Goal: Information Seeking & Learning: Compare options

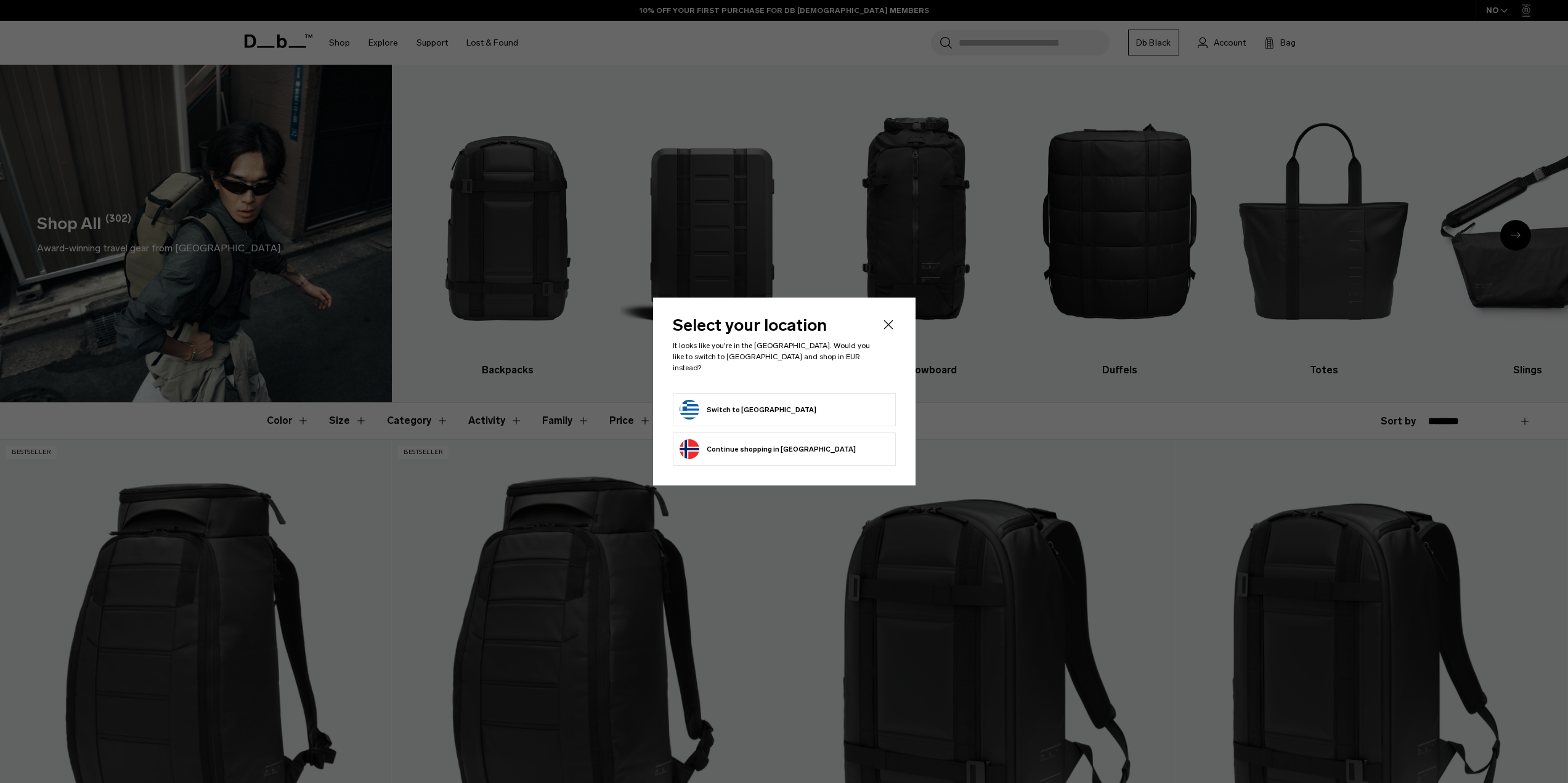
click at [739, 400] on button "Switch to Greece" at bounding box center [747, 409] width 137 height 20
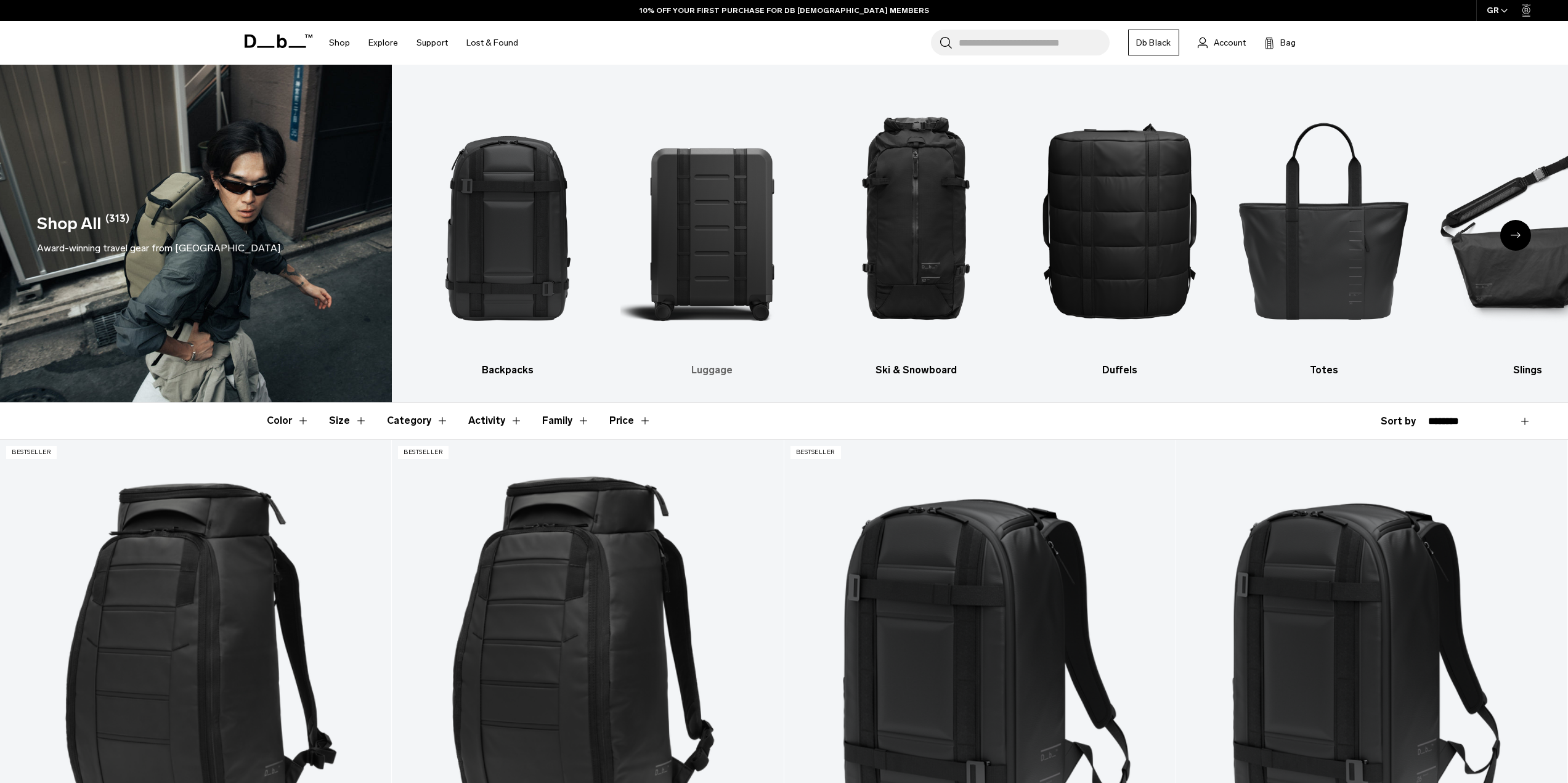
click at [698, 269] on img "2 / 10" at bounding box center [711, 220] width 182 height 274
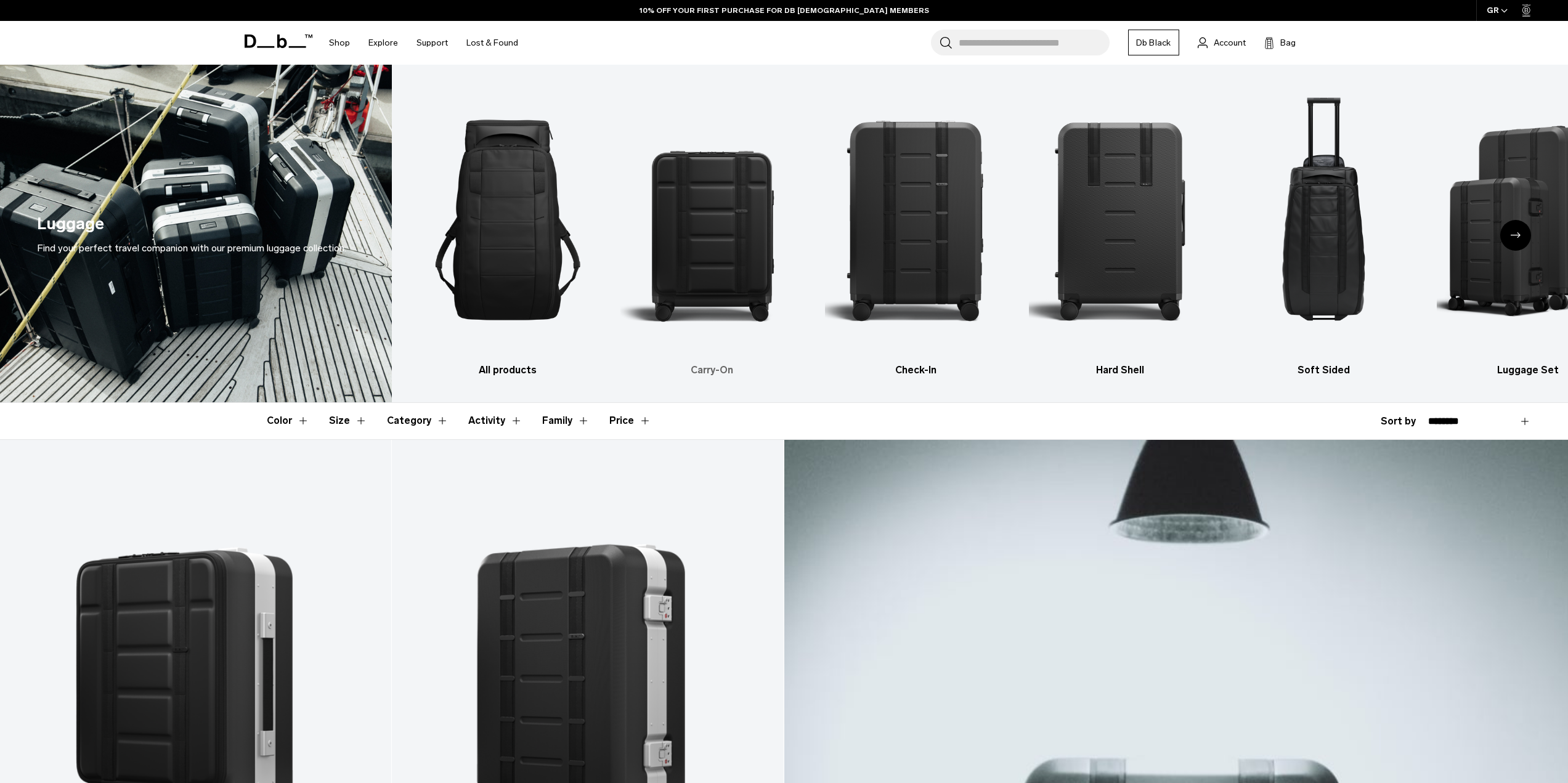
click at [714, 272] on img "2 / 6" at bounding box center [711, 220] width 182 height 274
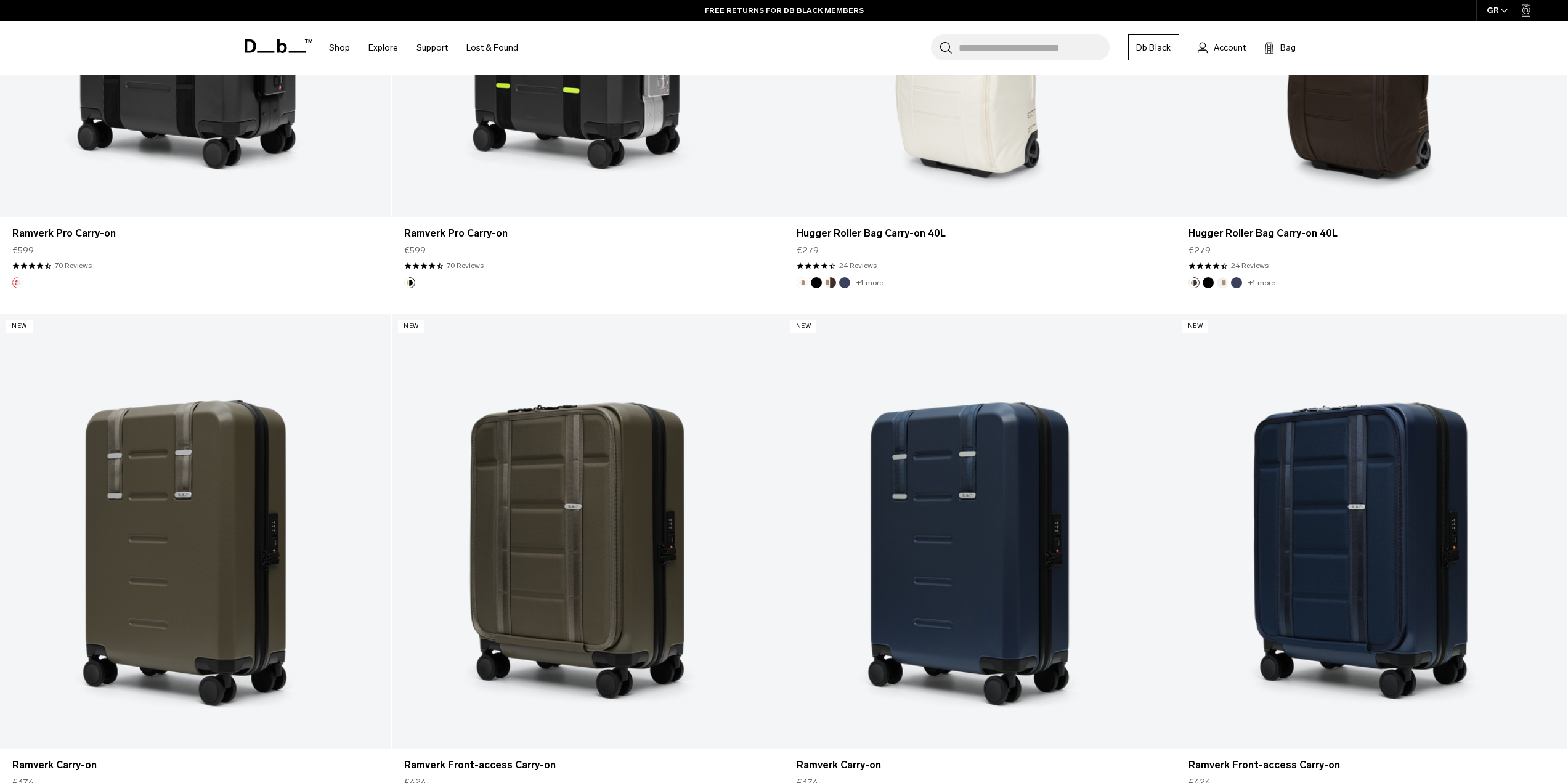
scroll to position [2587, 0]
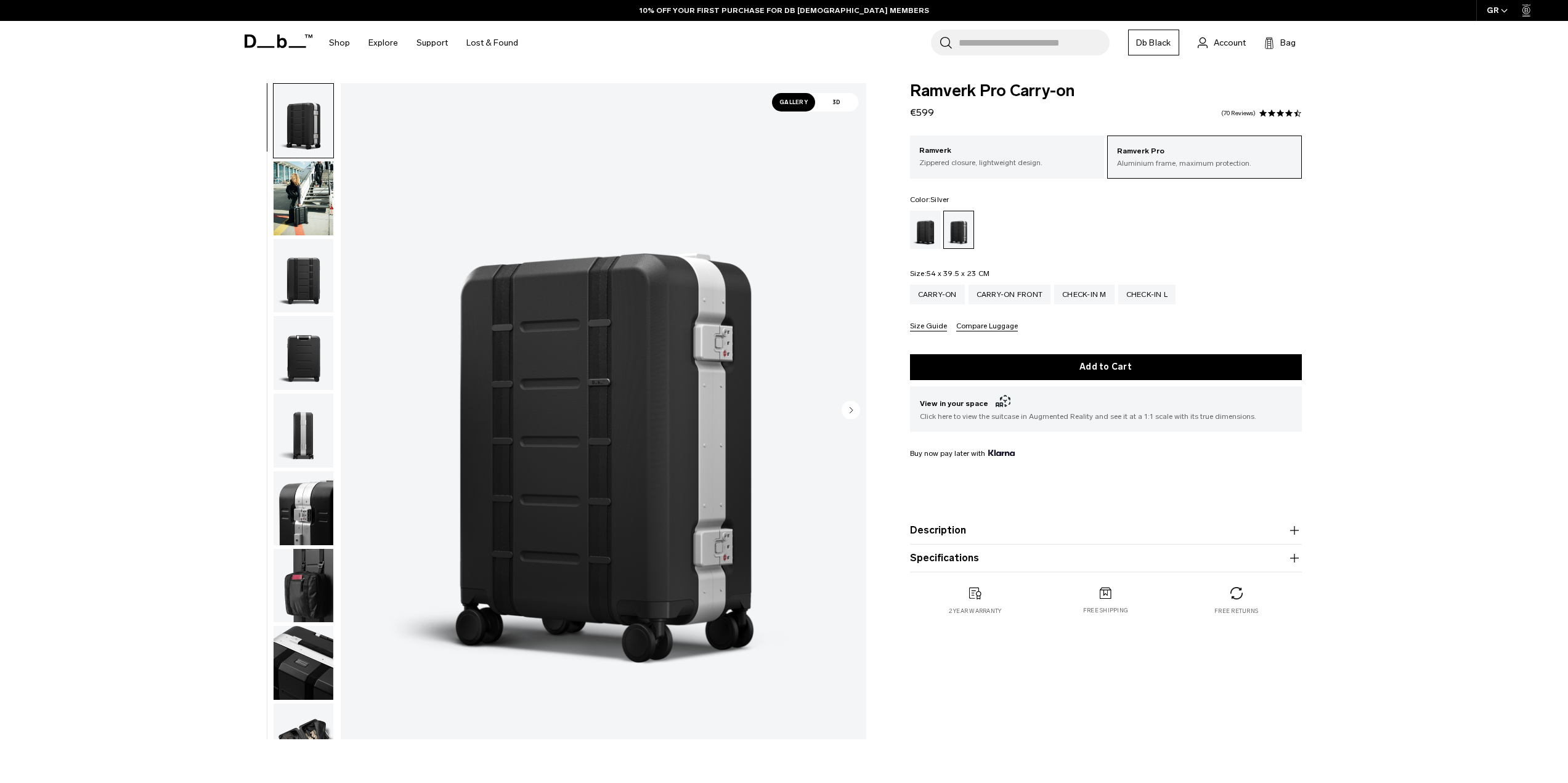
click at [295, 516] on img "button" at bounding box center [304, 508] width 60 height 74
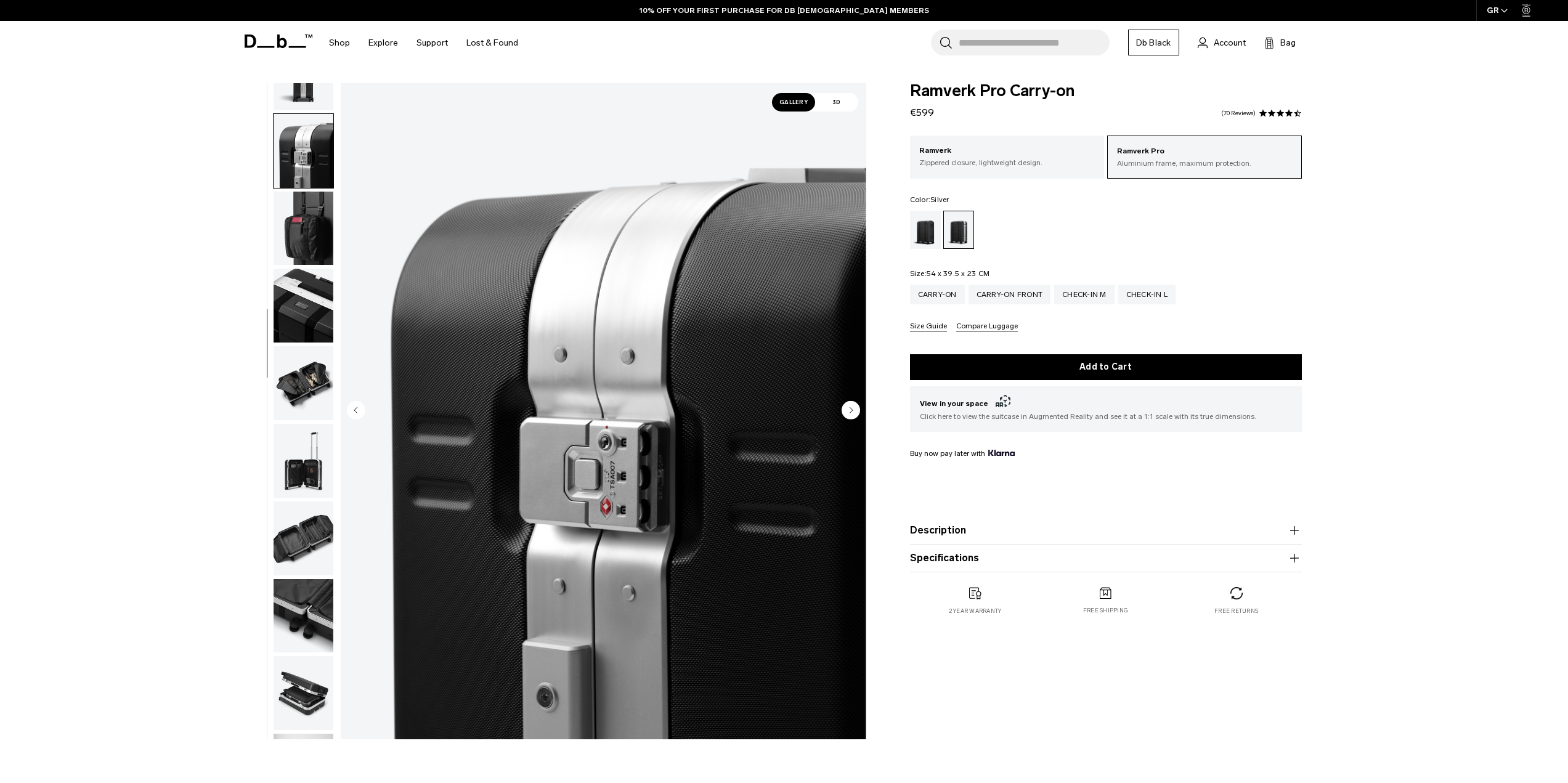
scroll to position [387, 0]
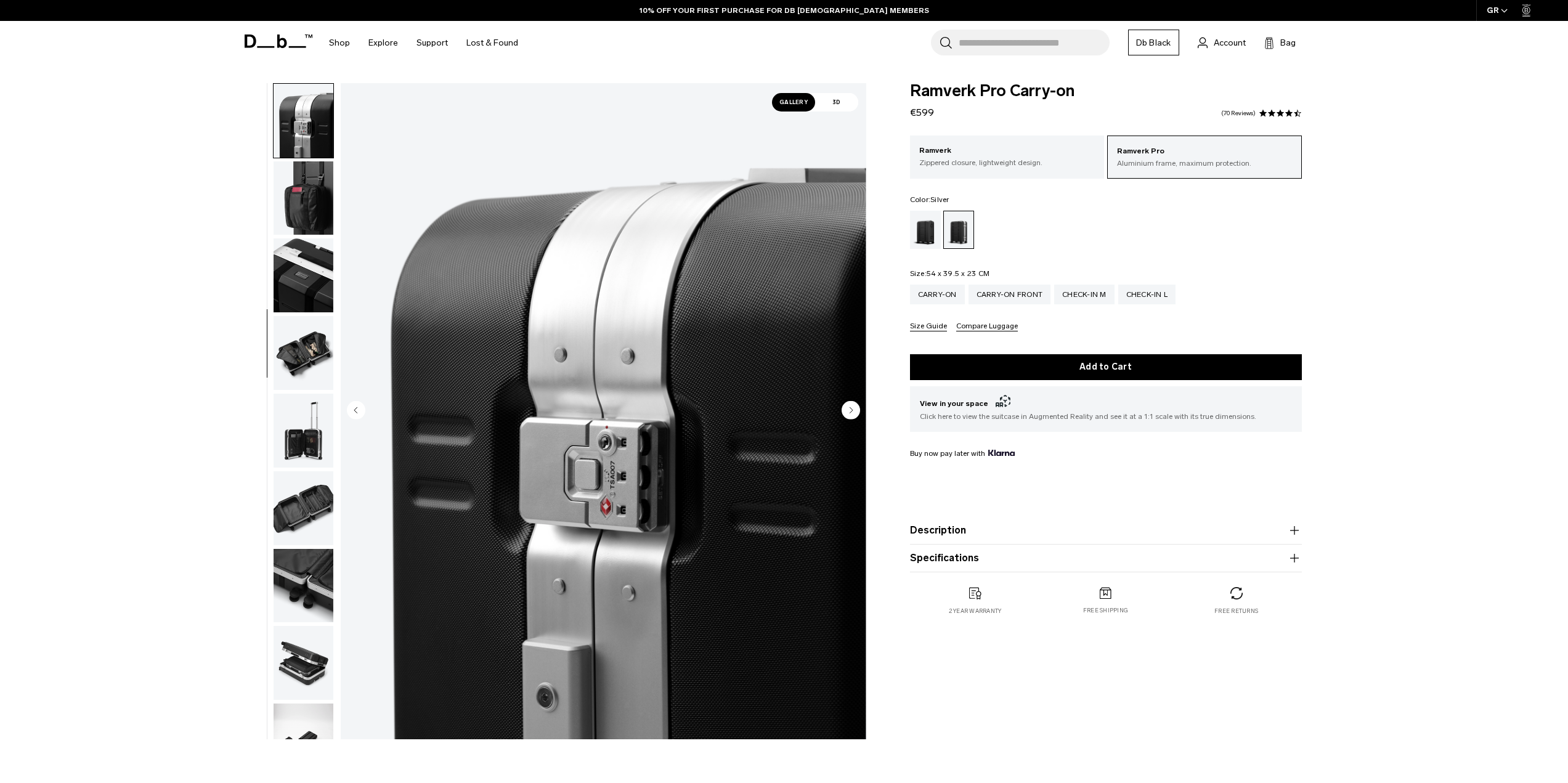
click at [293, 522] on img "button" at bounding box center [304, 508] width 60 height 74
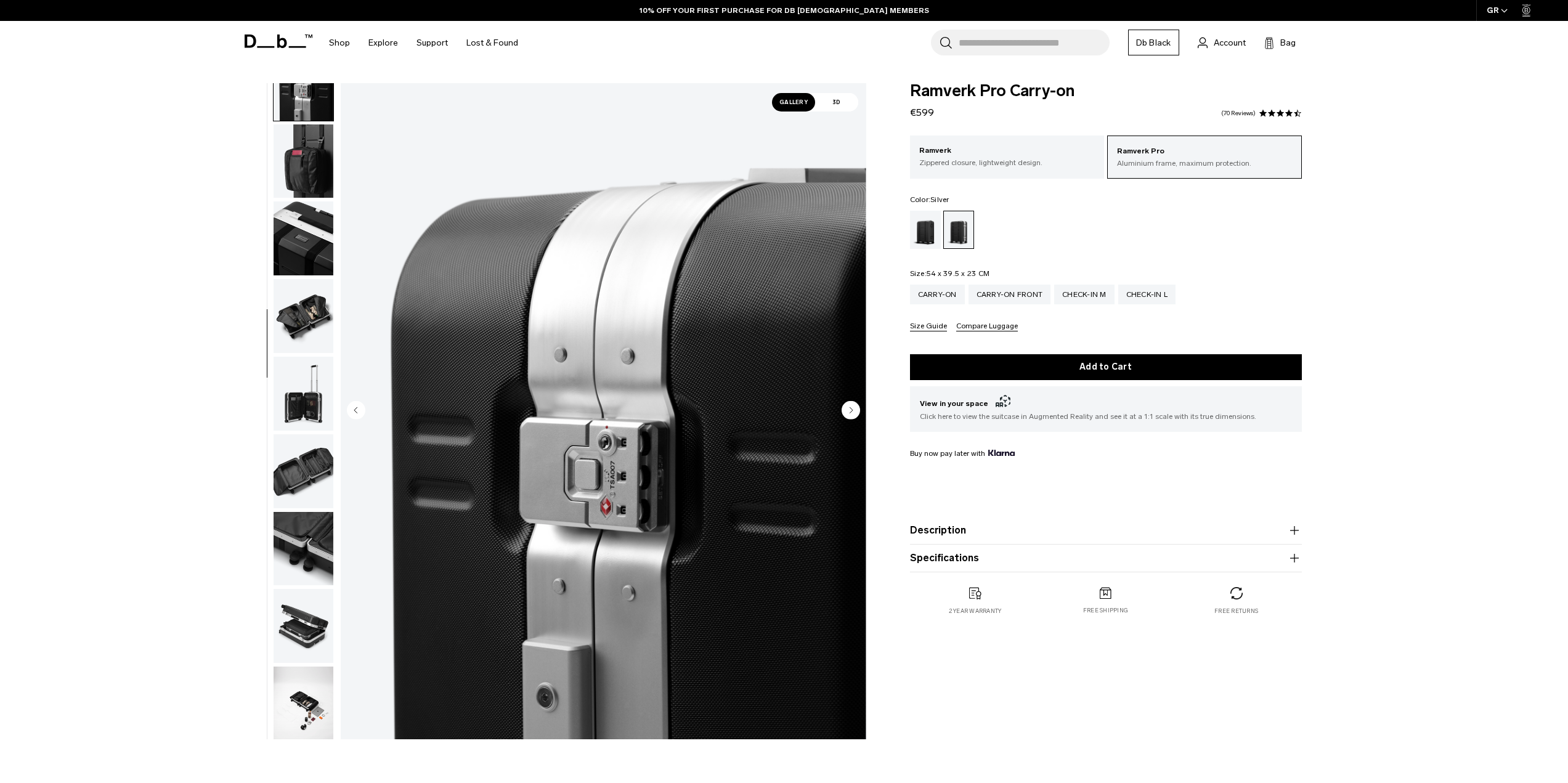
scroll to position [426, 0]
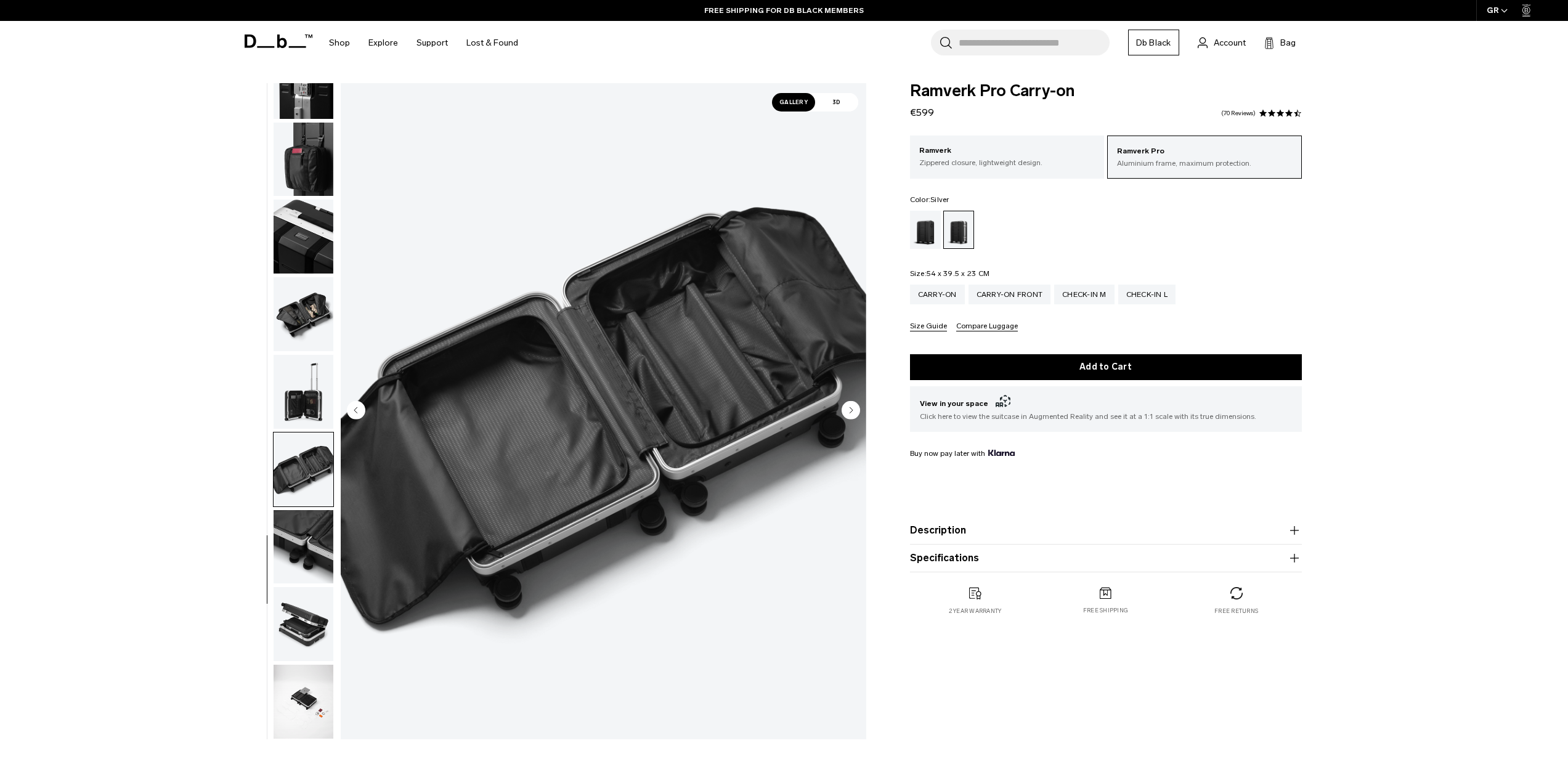
click at [297, 413] on img "button" at bounding box center [304, 392] width 60 height 74
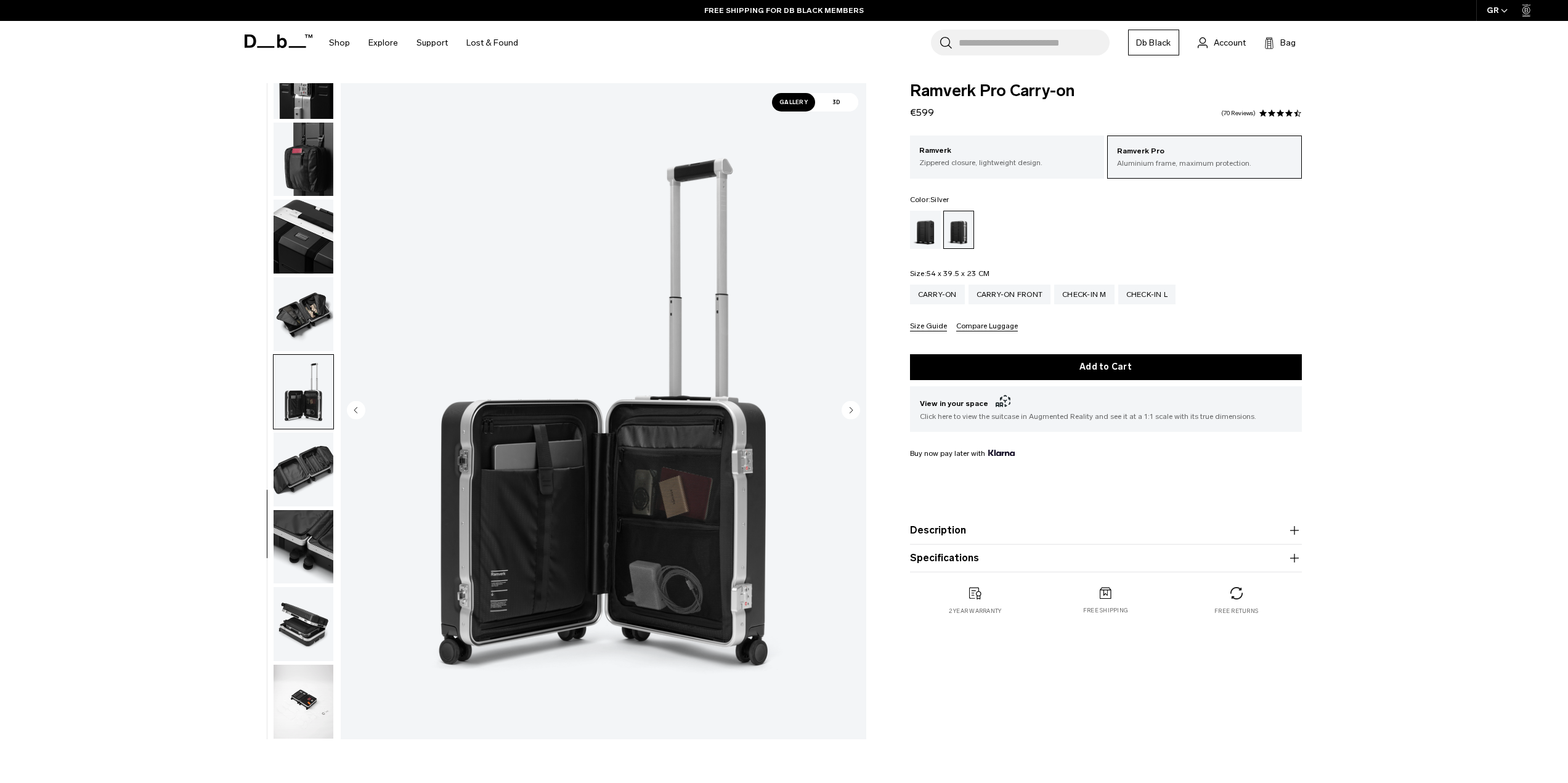
click at [305, 470] on img "button" at bounding box center [304, 469] width 60 height 74
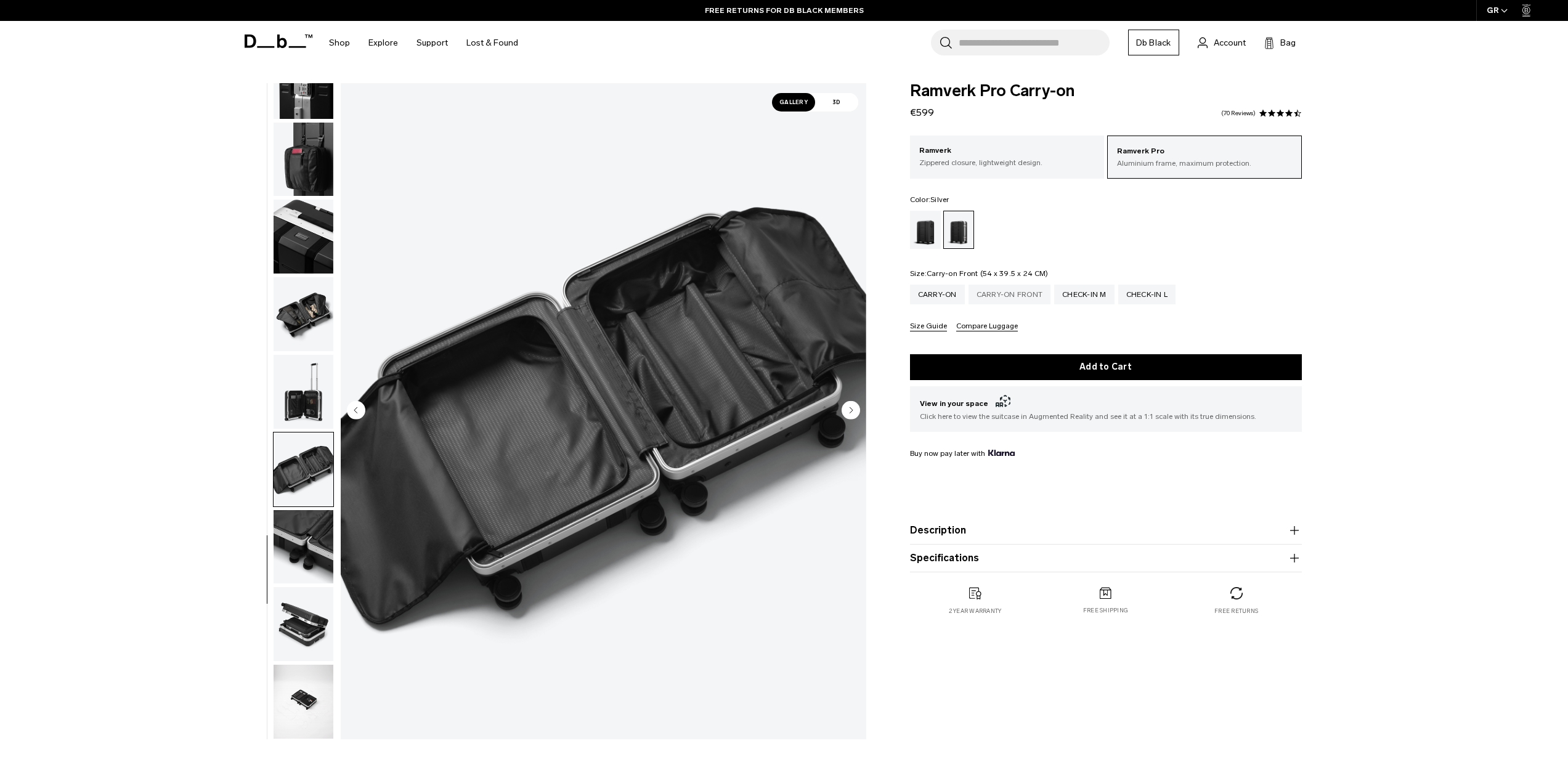
click at [1009, 297] on div "Carry-on Front" at bounding box center [1009, 294] width 83 height 20
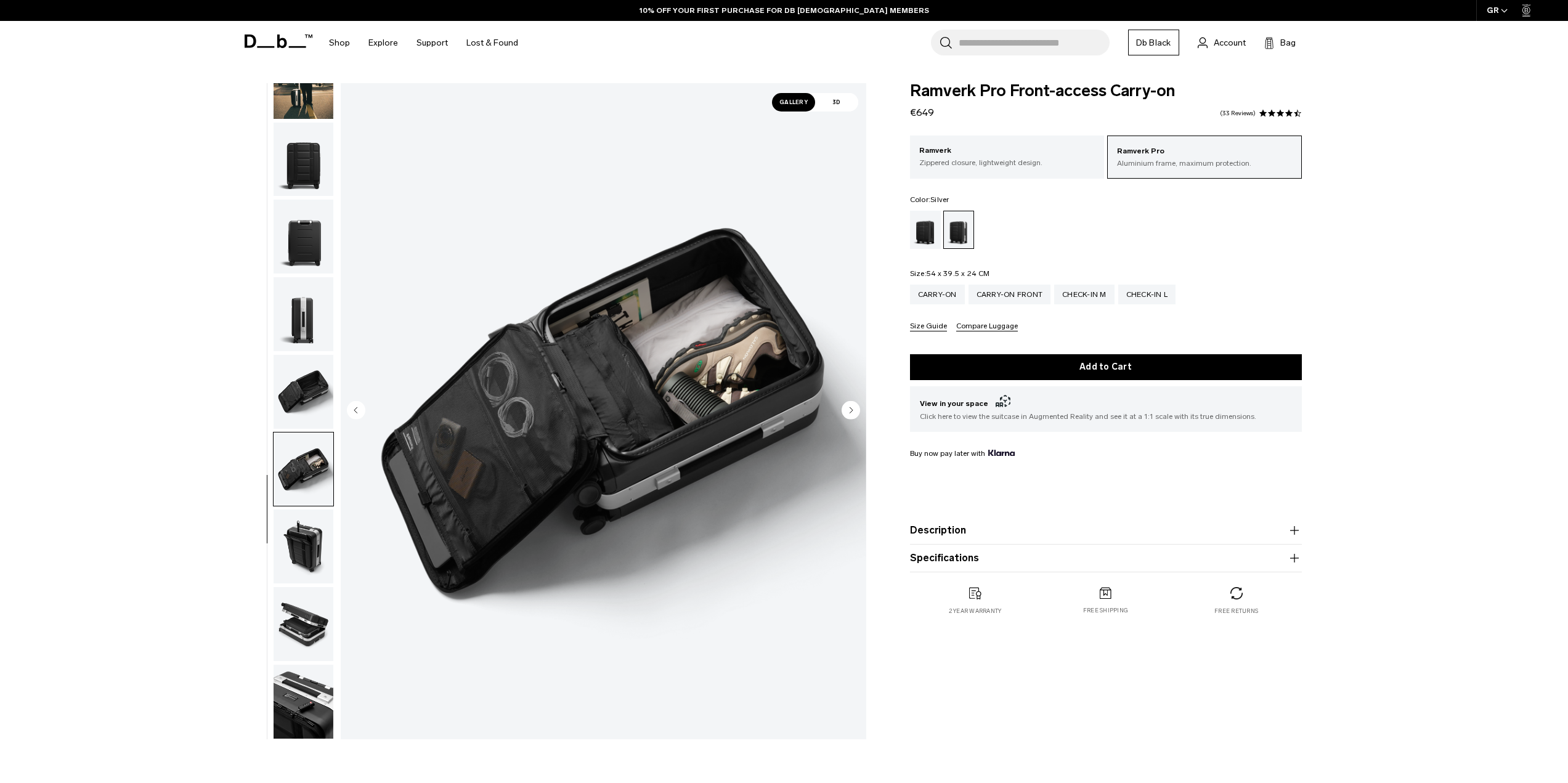
click at [301, 393] on img "button" at bounding box center [304, 392] width 60 height 74
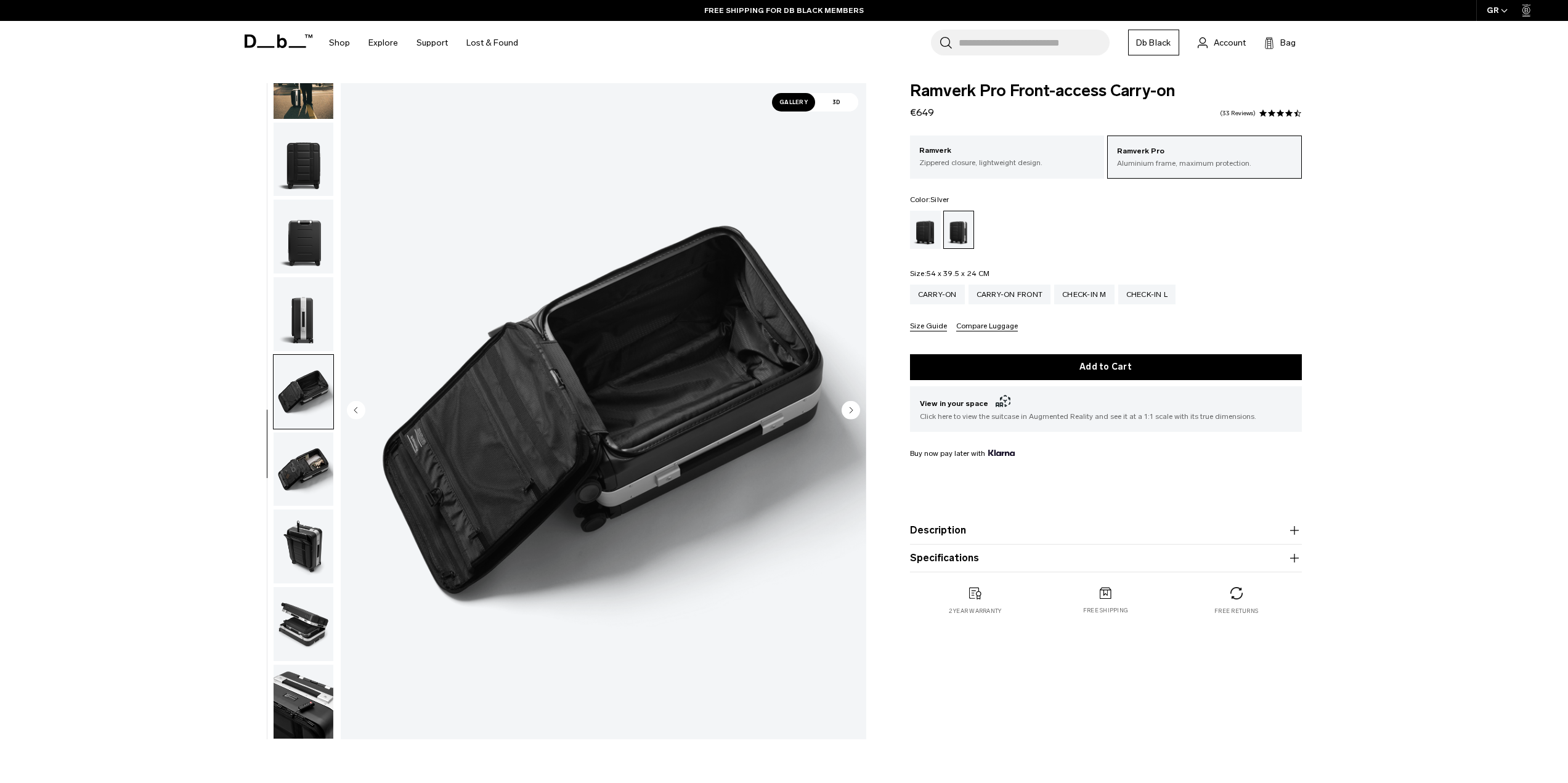
click at [297, 471] on img "button" at bounding box center [304, 469] width 60 height 74
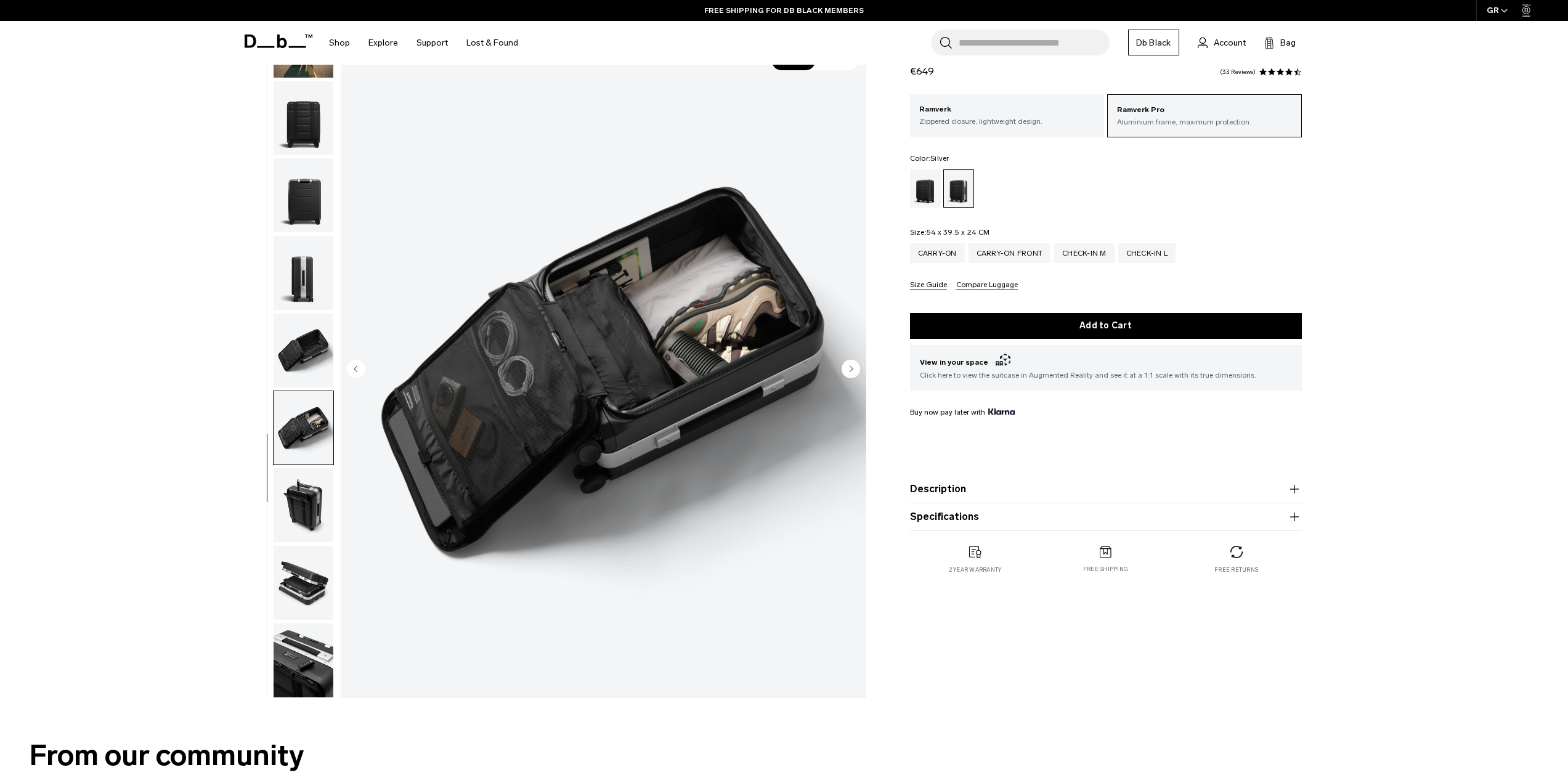
scroll to position [143, 0]
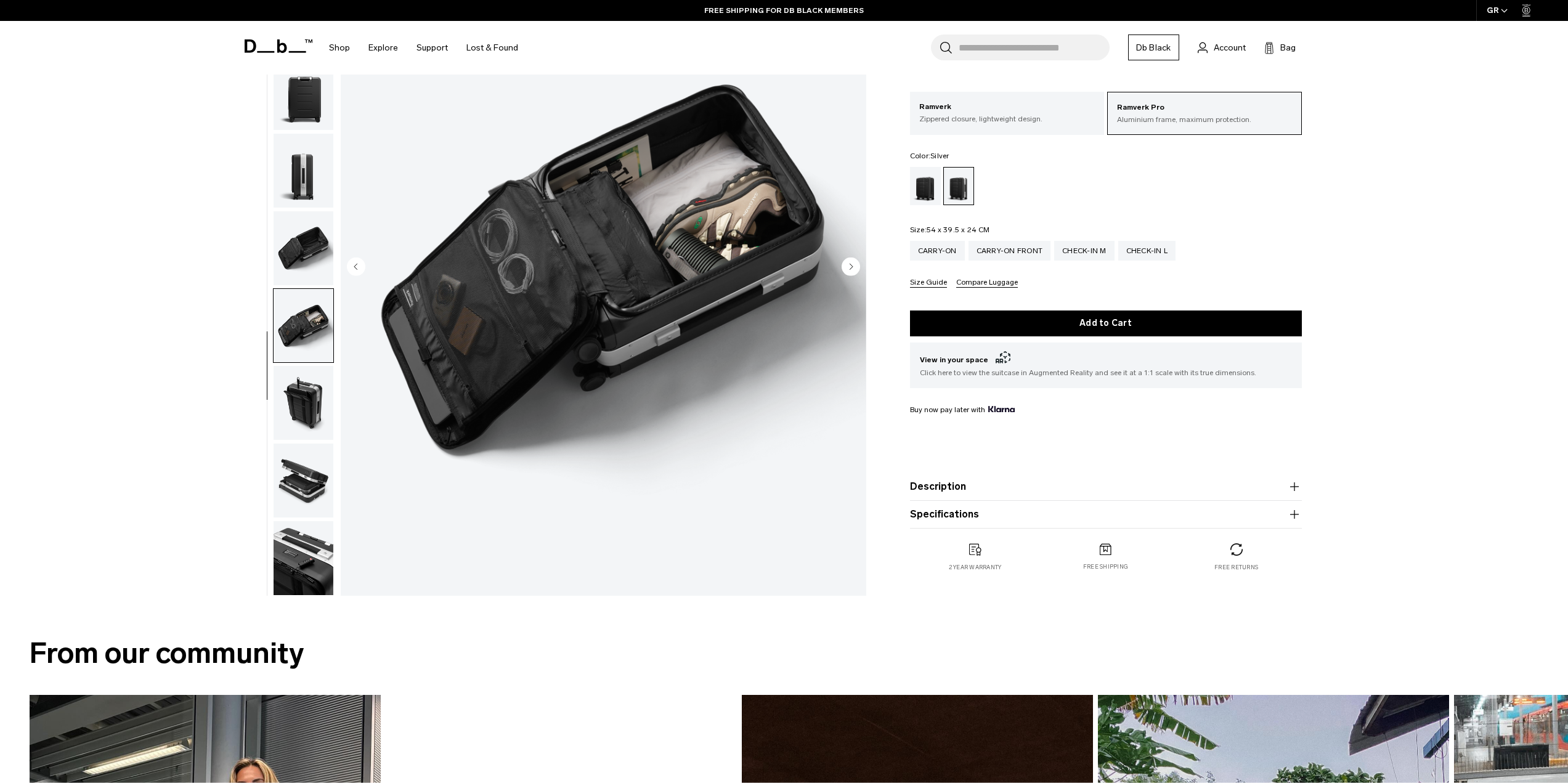
click at [294, 418] on img "button" at bounding box center [304, 402] width 60 height 74
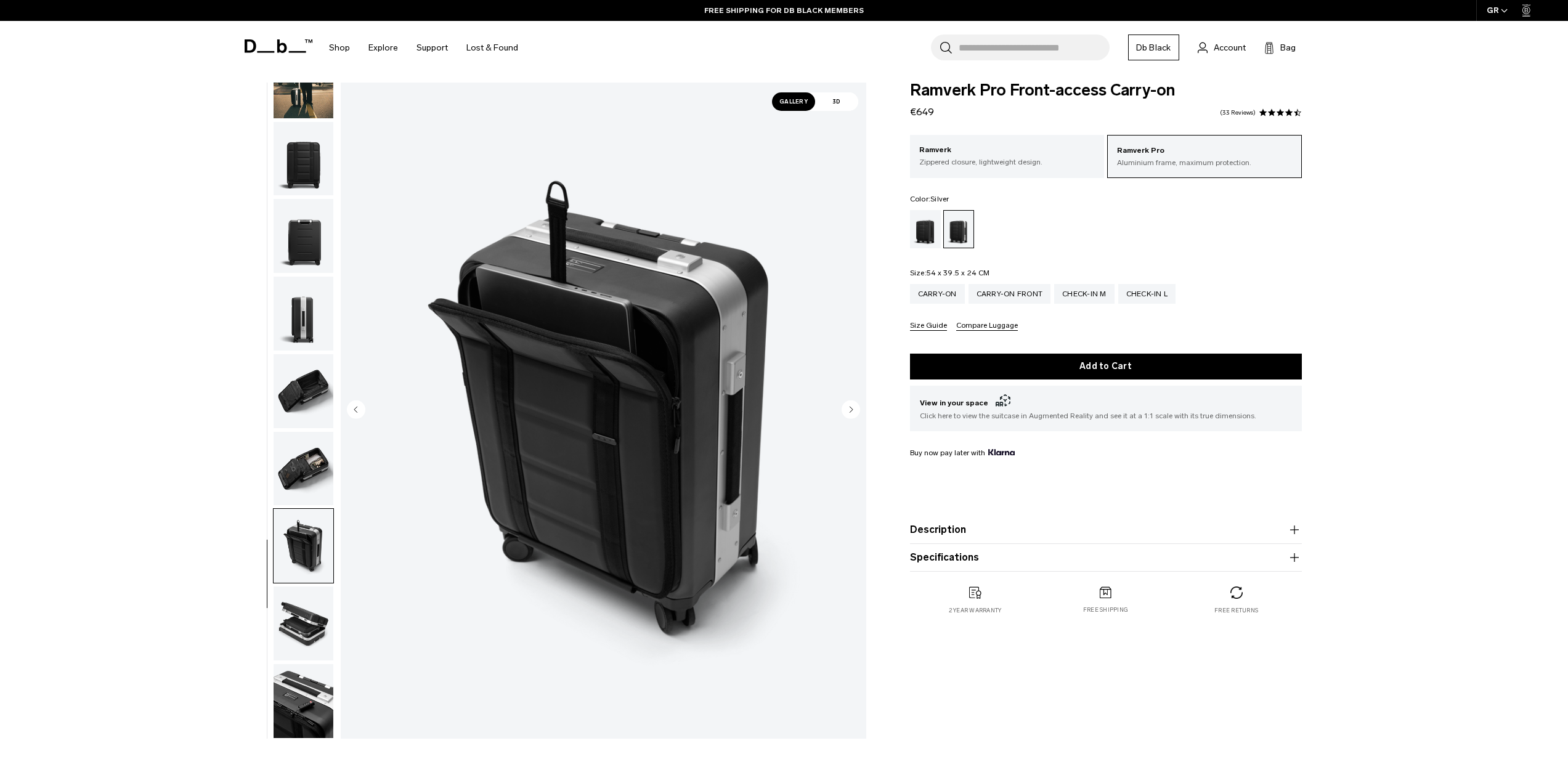
scroll to position [0, 0]
click at [299, 619] on img "button" at bounding box center [304, 623] width 60 height 74
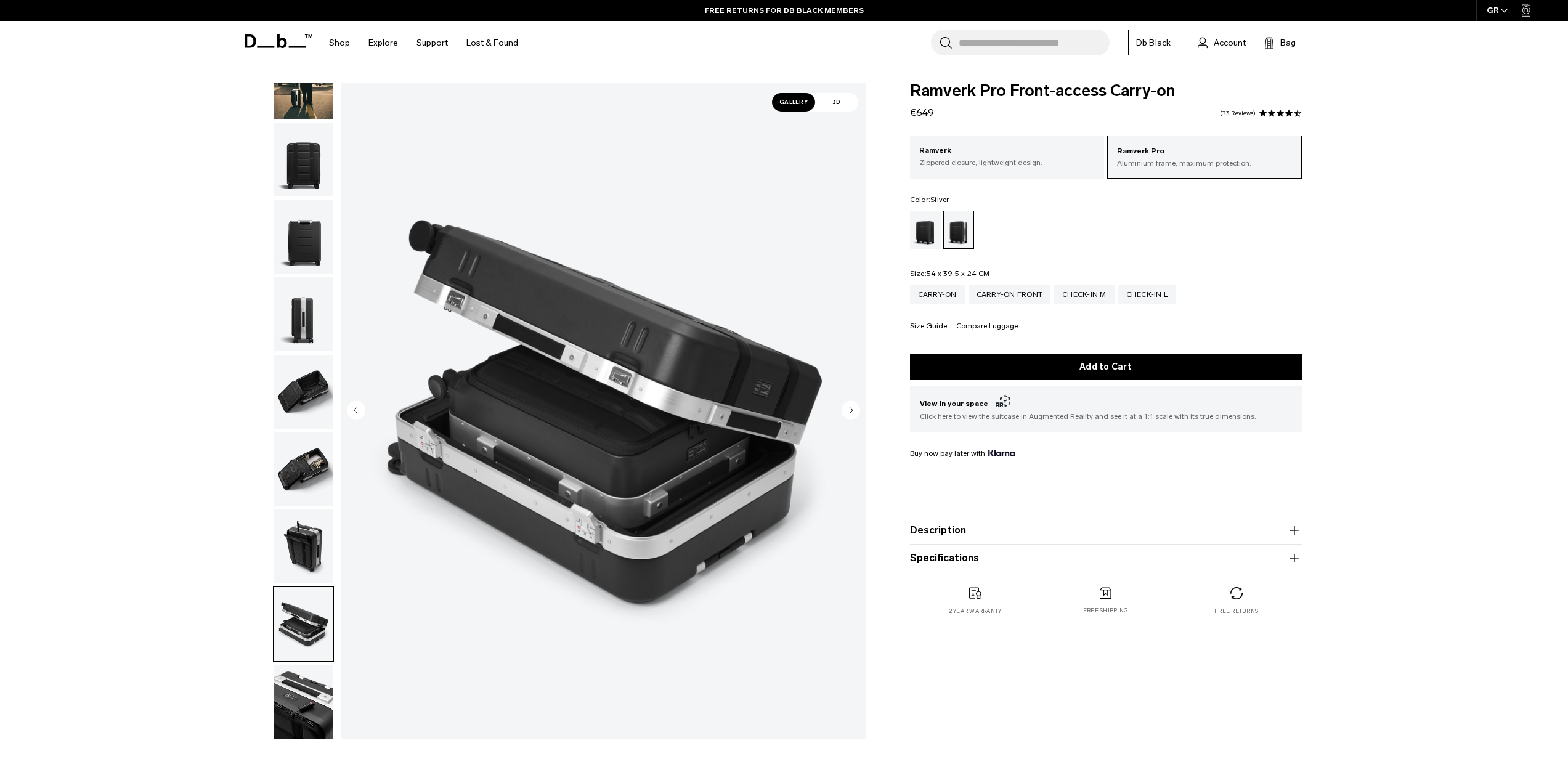
click at [301, 690] on img "button" at bounding box center [304, 701] width 60 height 74
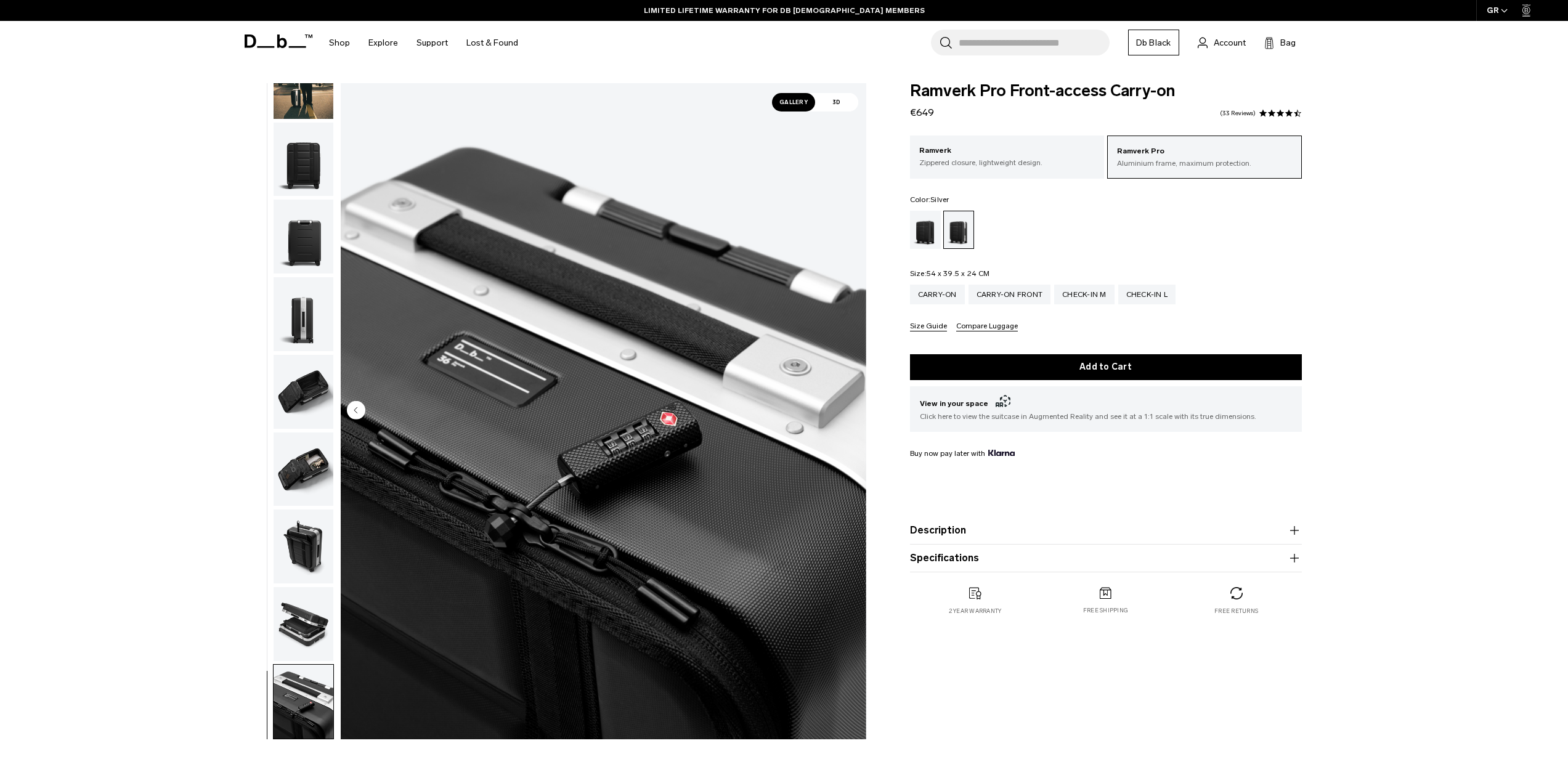
click at [302, 552] on img "button" at bounding box center [304, 546] width 60 height 74
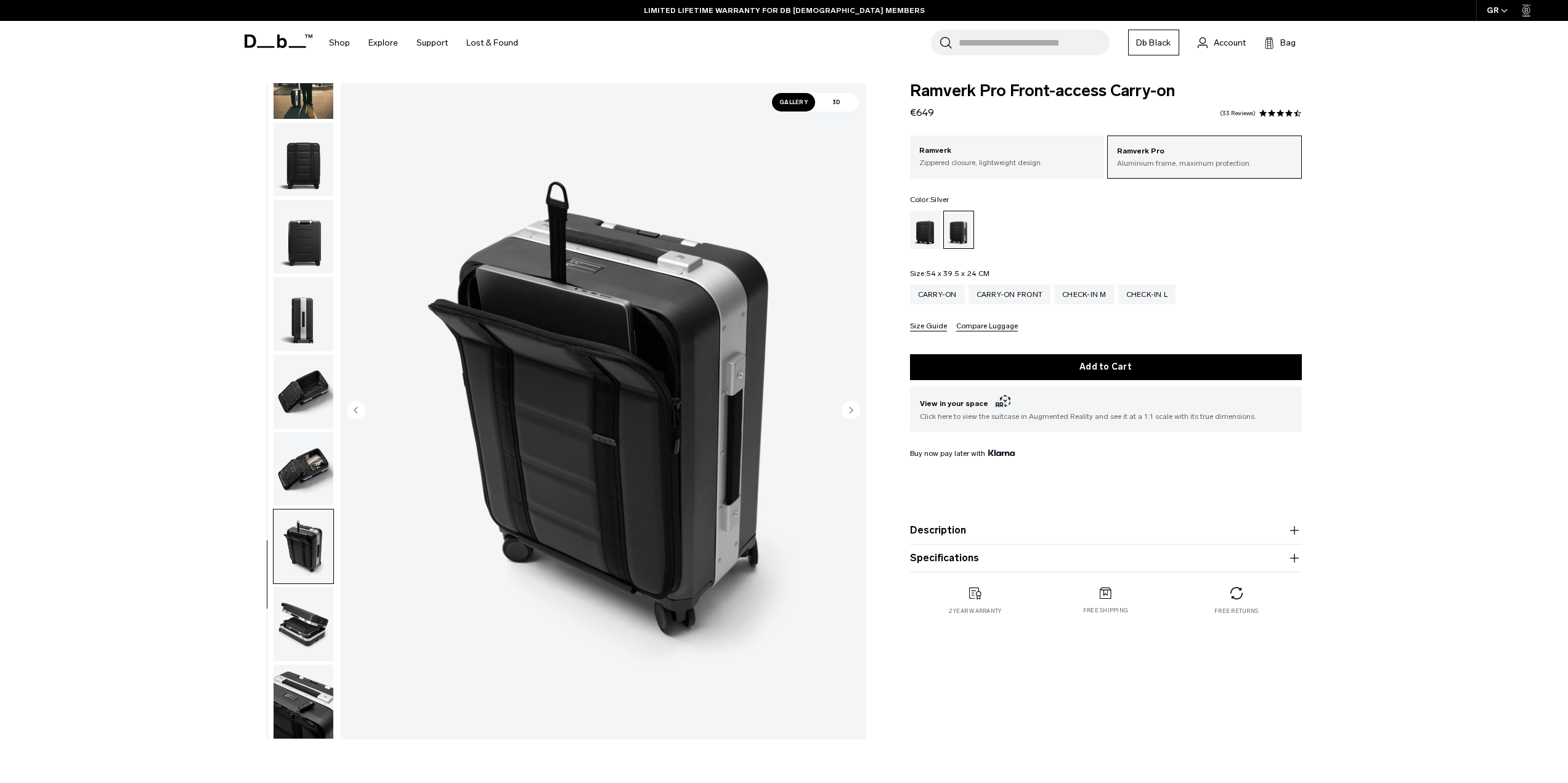
click at [299, 482] on img "button" at bounding box center [304, 469] width 60 height 74
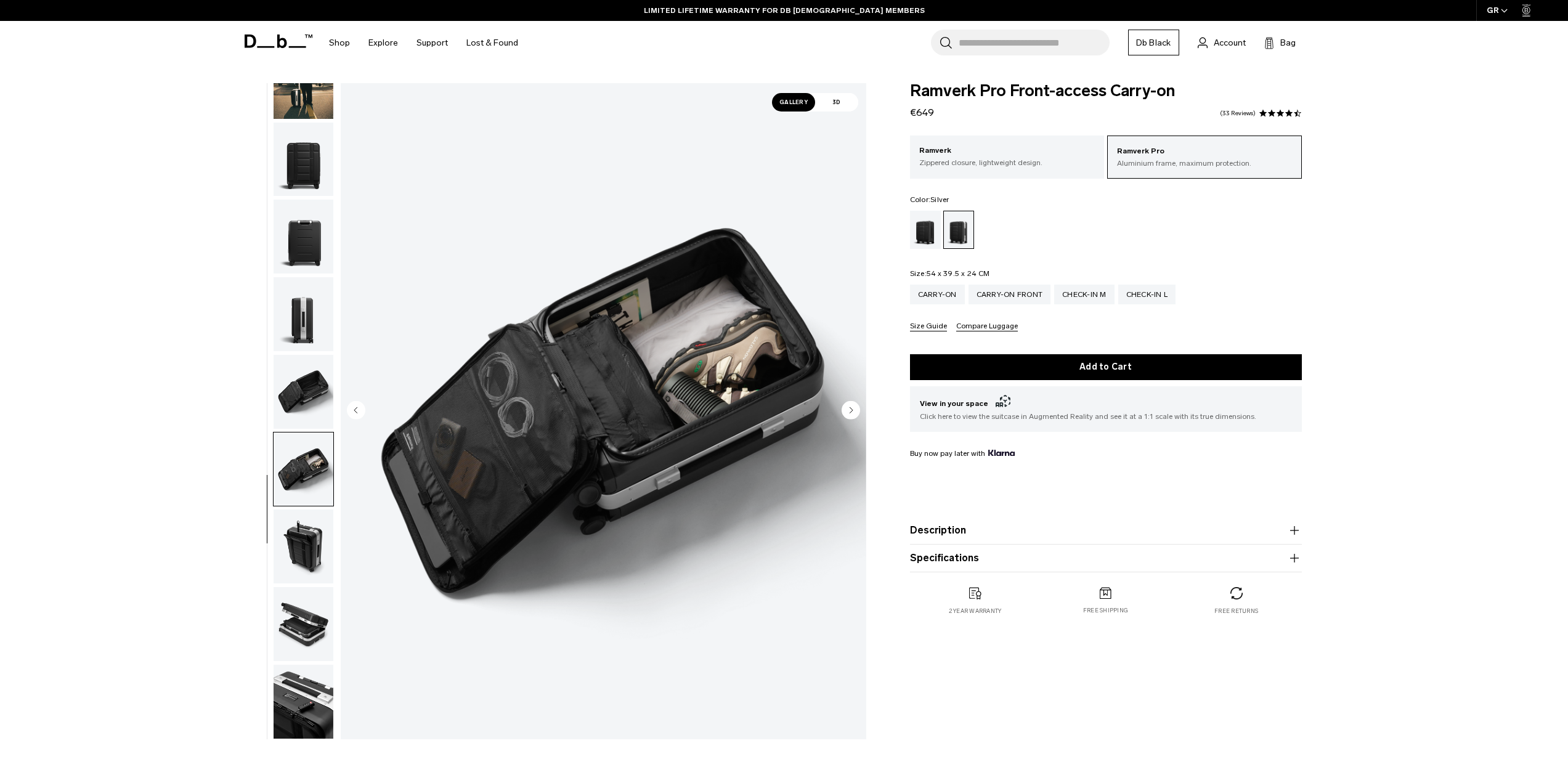
click at [294, 414] on img "button" at bounding box center [304, 392] width 60 height 74
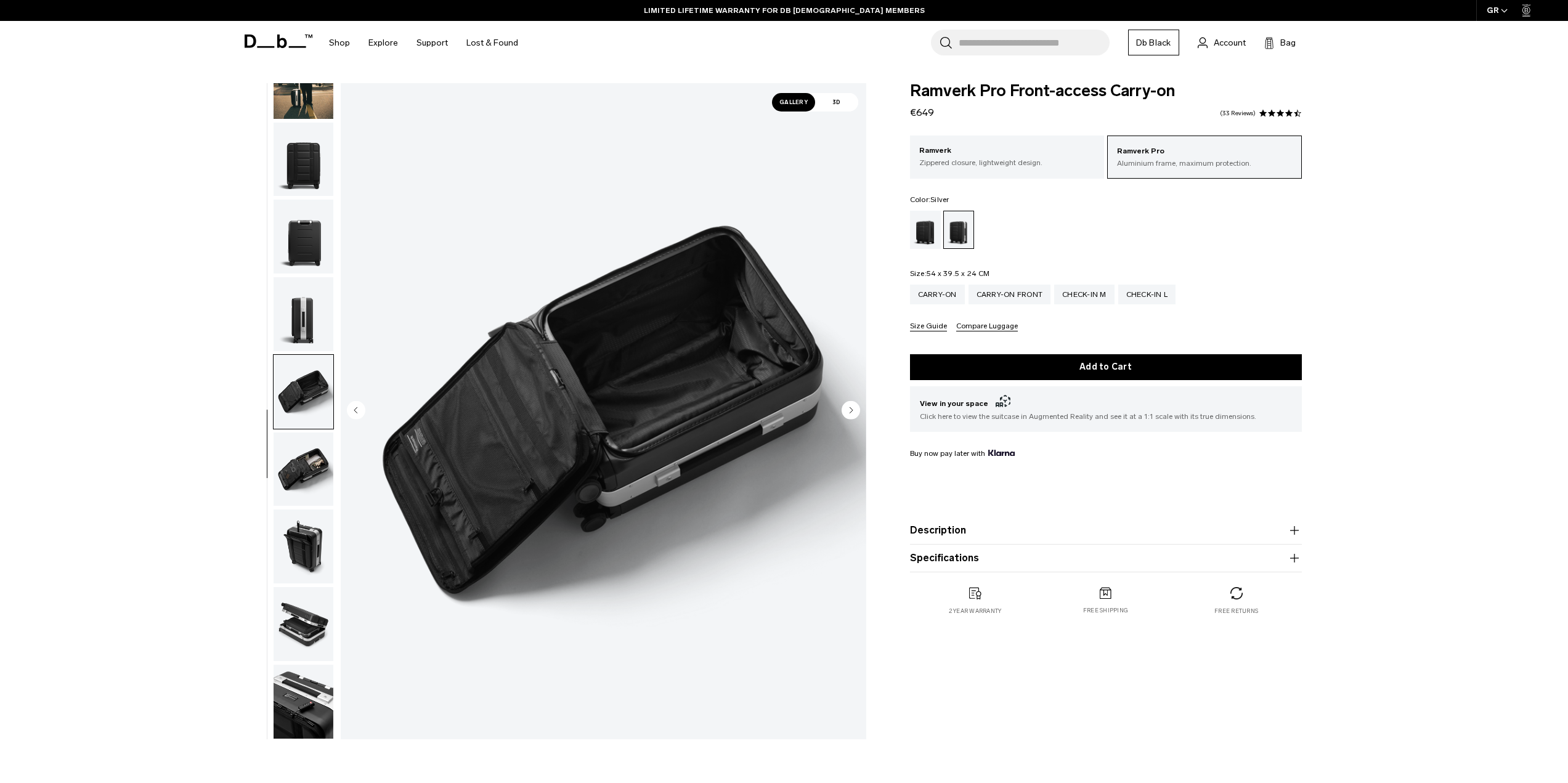
click at [296, 326] on img "button" at bounding box center [304, 314] width 60 height 74
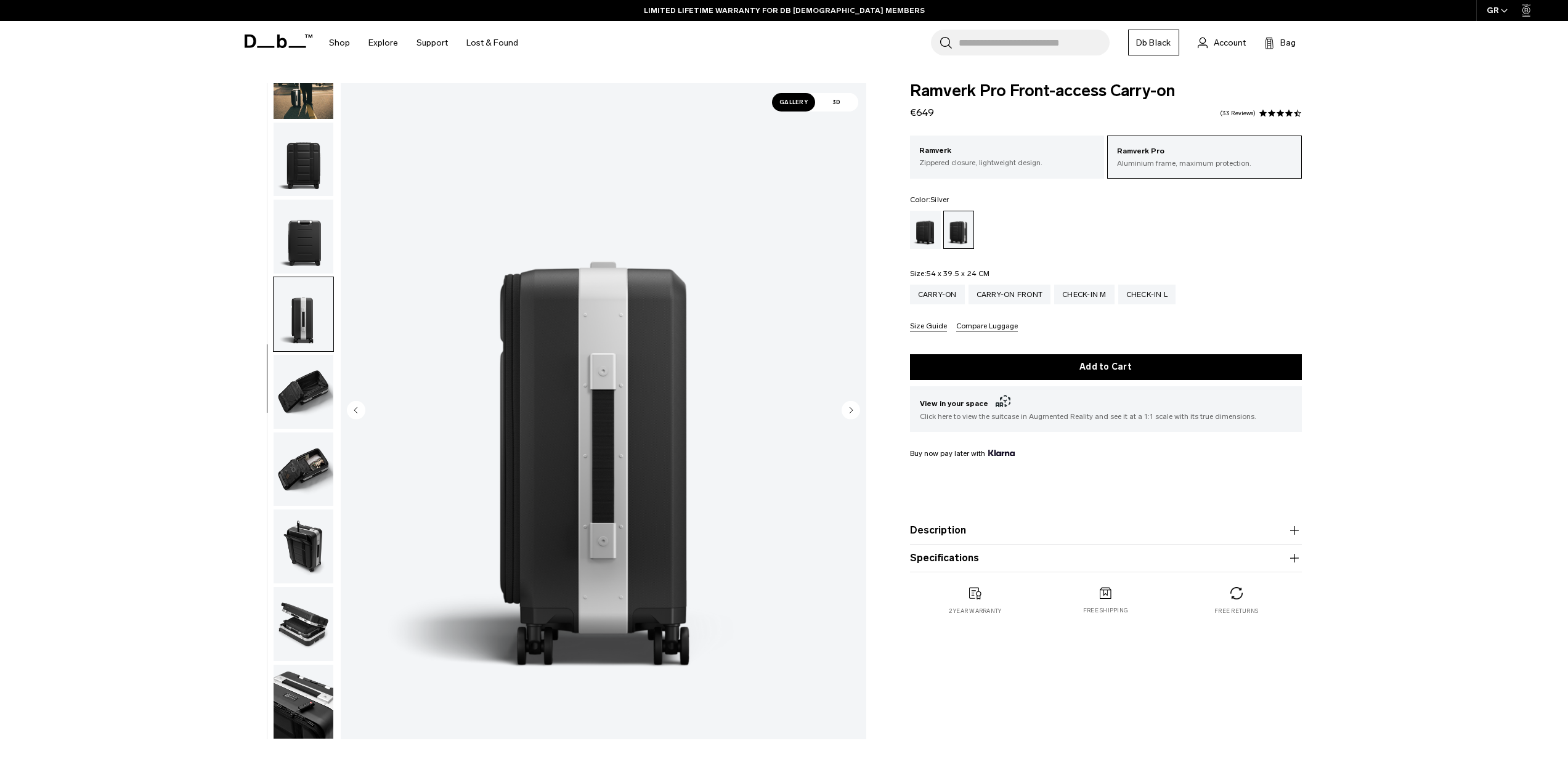
click at [303, 236] on img "button" at bounding box center [304, 236] width 60 height 74
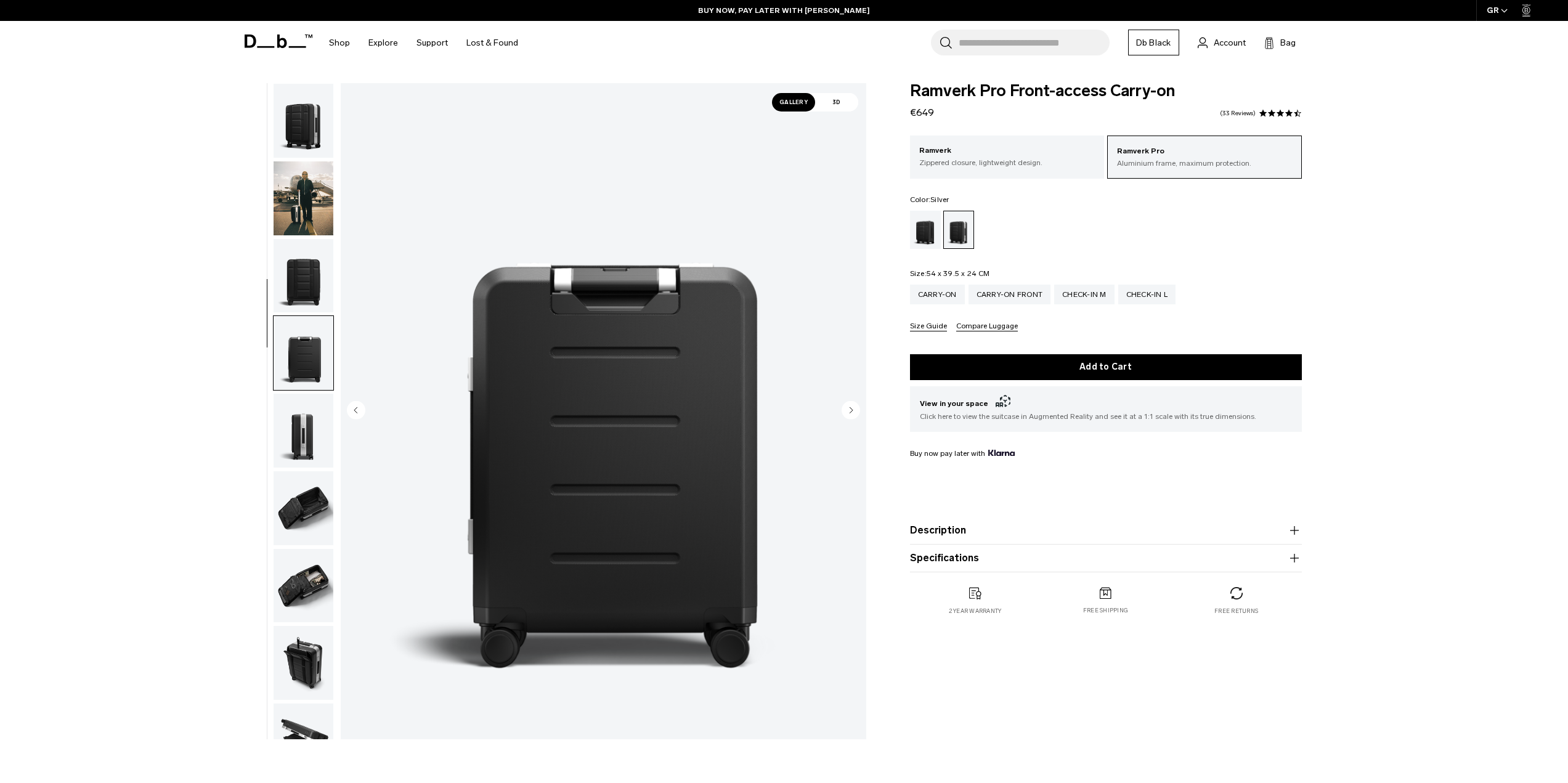
click at [297, 293] on img "button" at bounding box center [304, 276] width 60 height 74
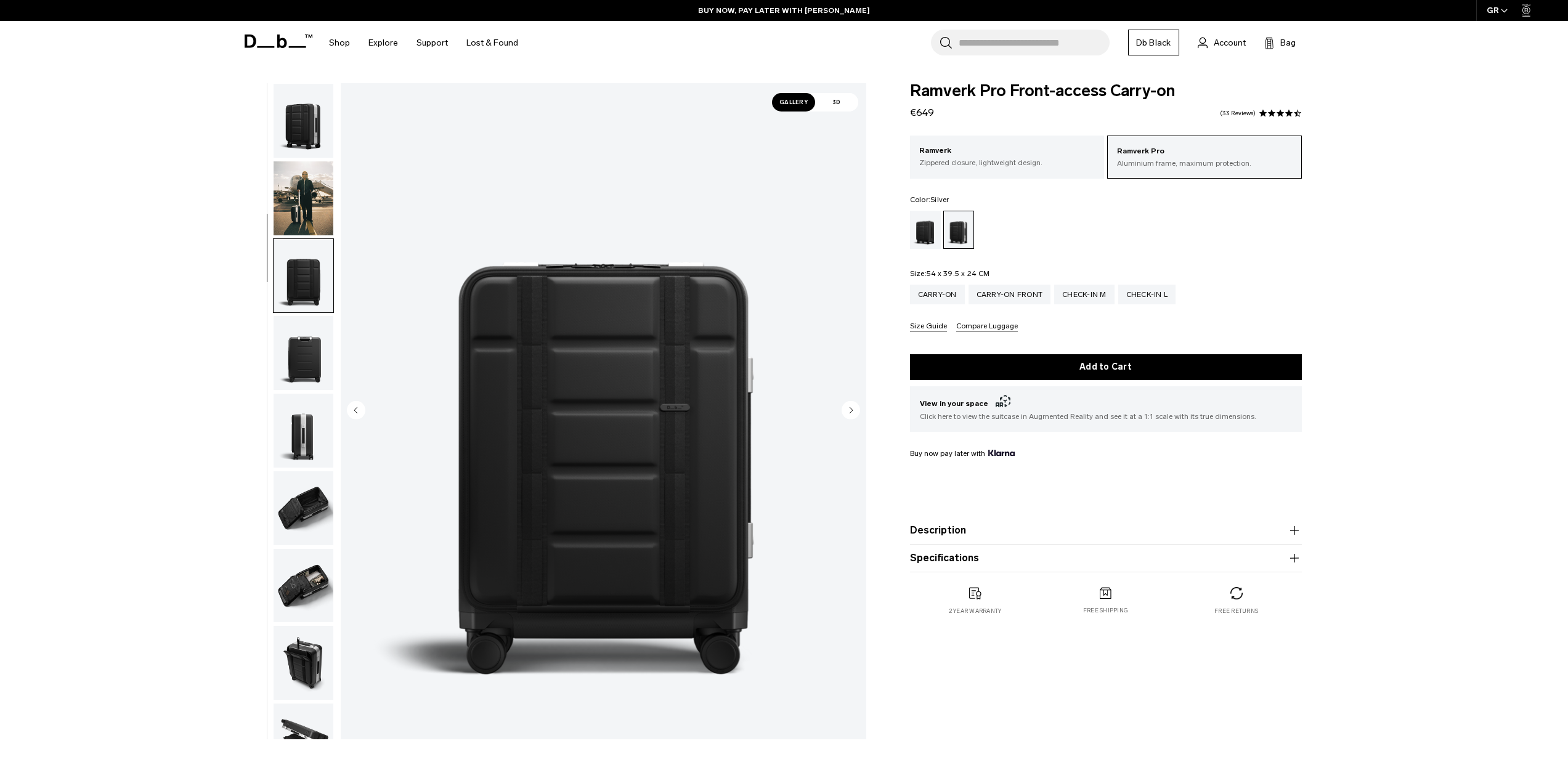
click at [296, 667] on img "button" at bounding box center [304, 662] width 60 height 74
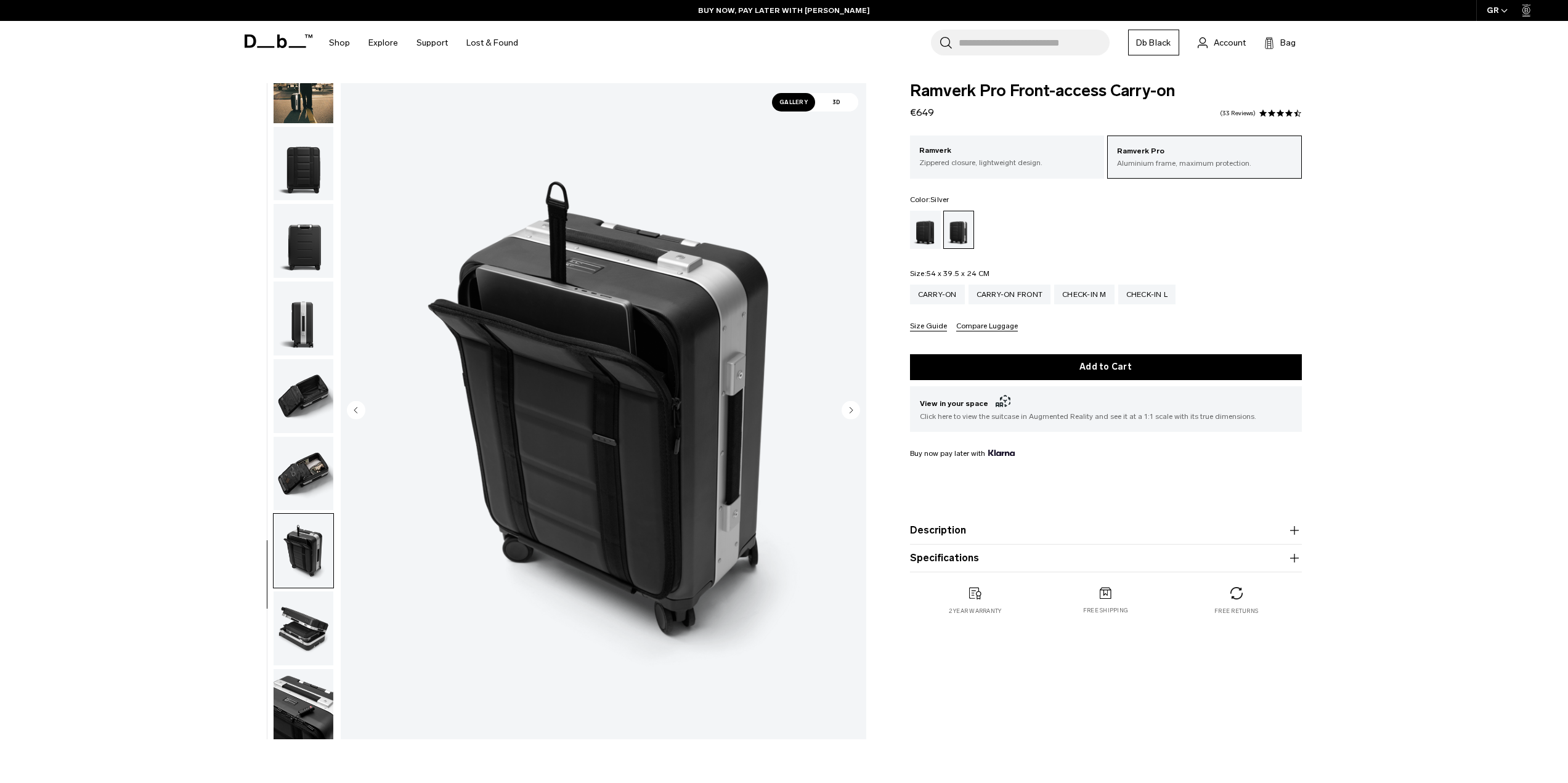
scroll to position [116, 0]
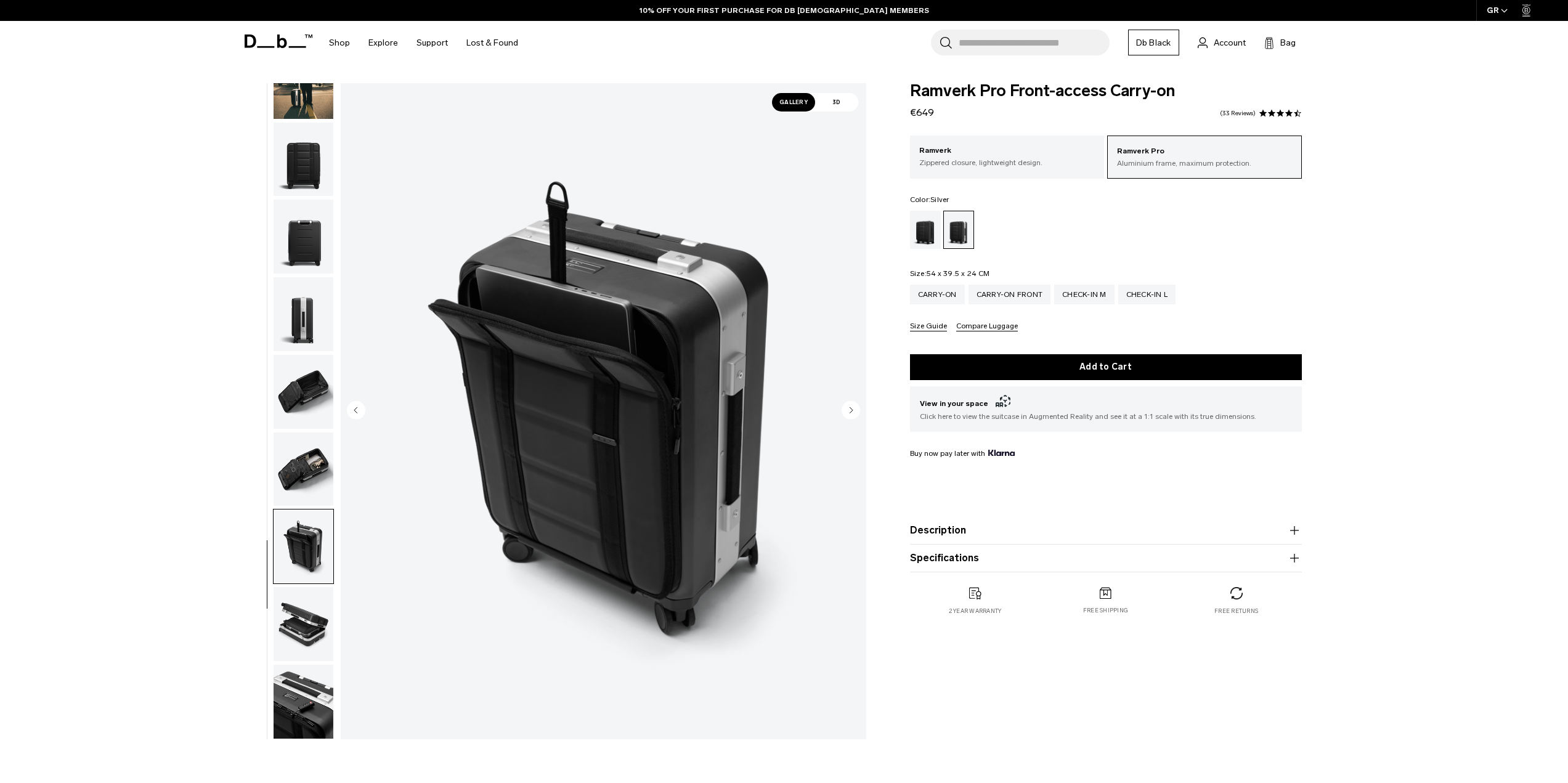
click at [296, 322] on img "button" at bounding box center [304, 314] width 60 height 74
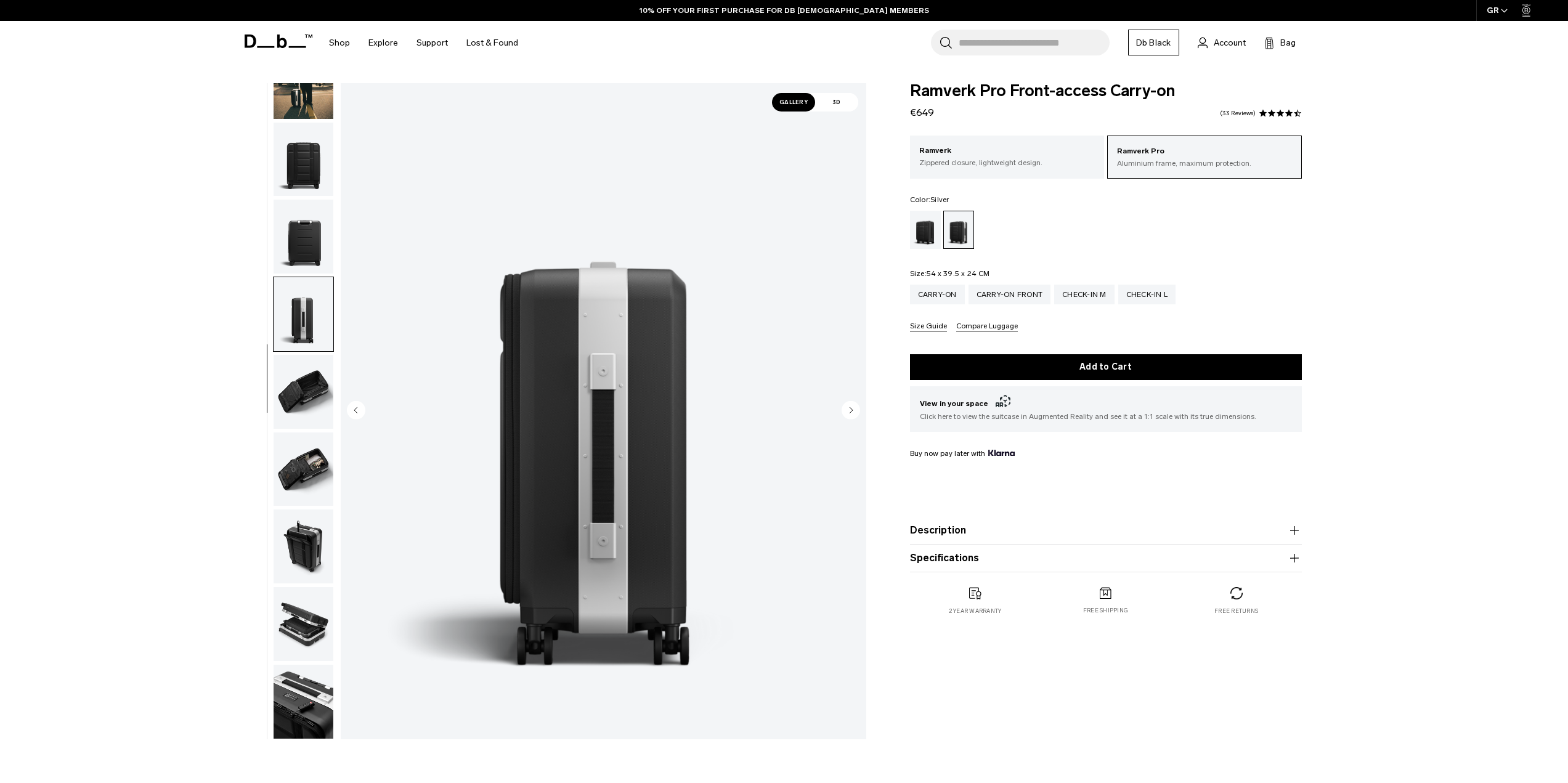
click at [298, 251] on img "button" at bounding box center [304, 236] width 60 height 74
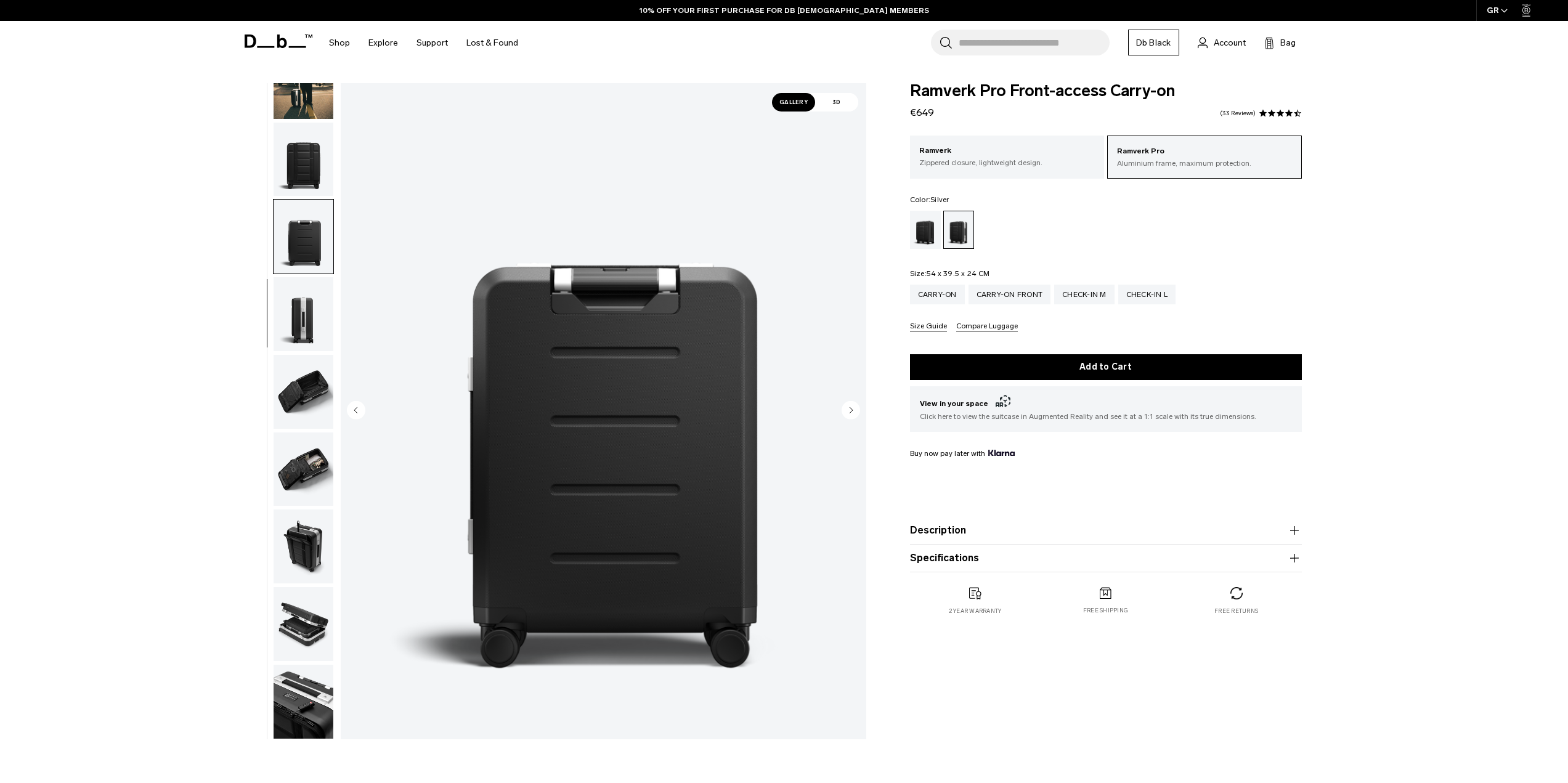
click at [305, 186] on img "button" at bounding box center [304, 159] width 60 height 74
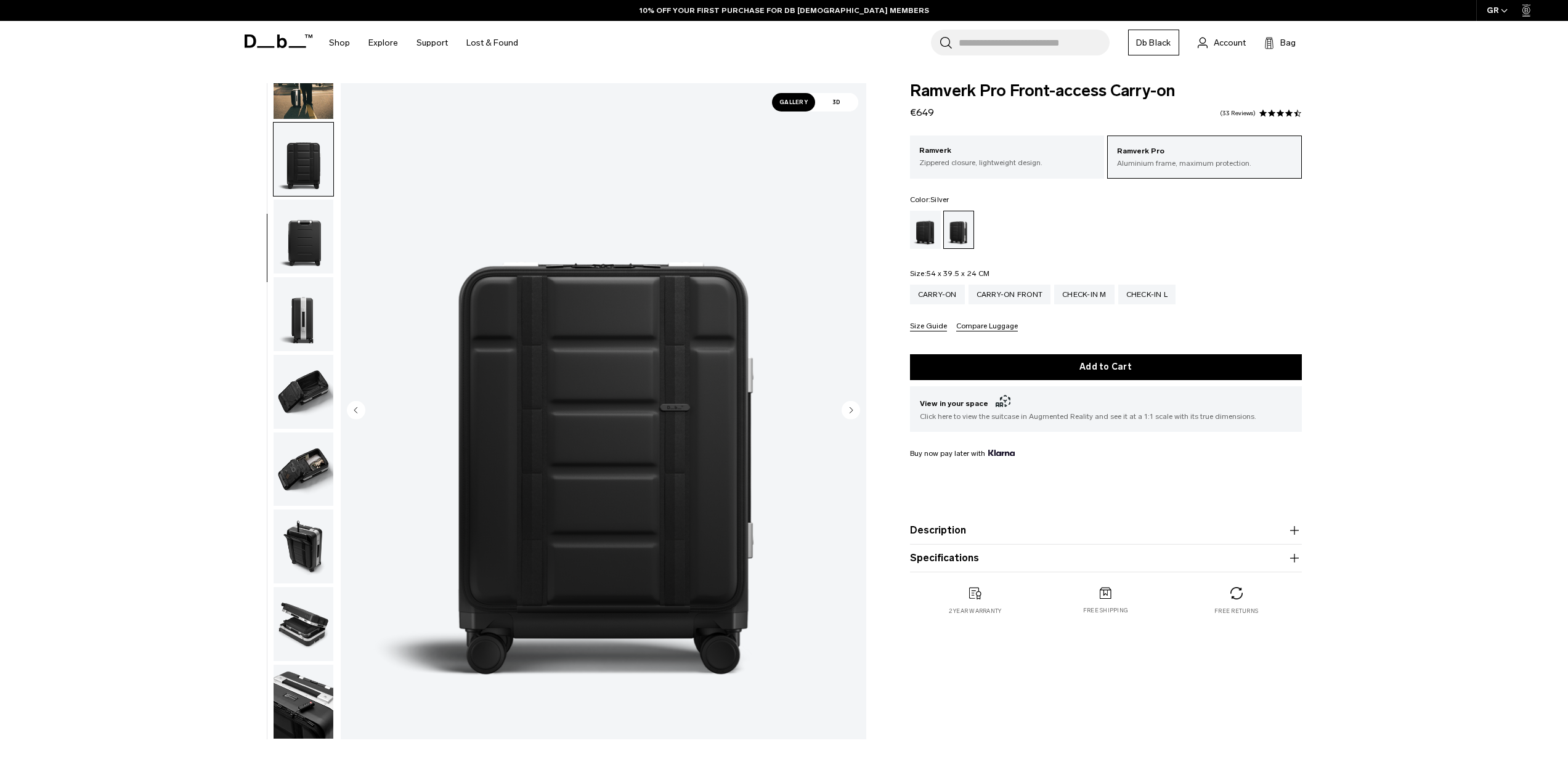
click at [301, 237] on img "button" at bounding box center [304, 236] width 60 height 74
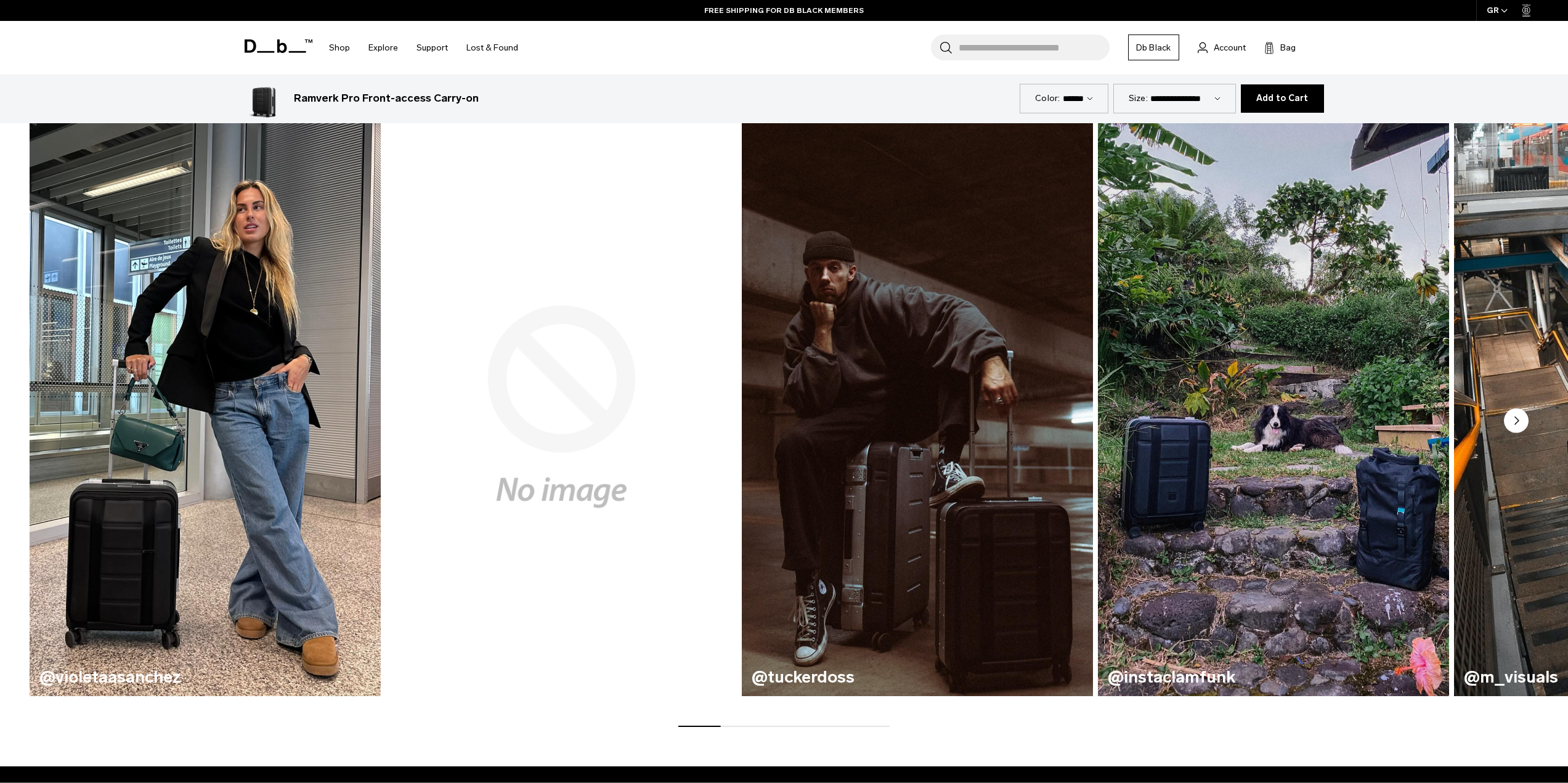
scroll to position [719, 0]
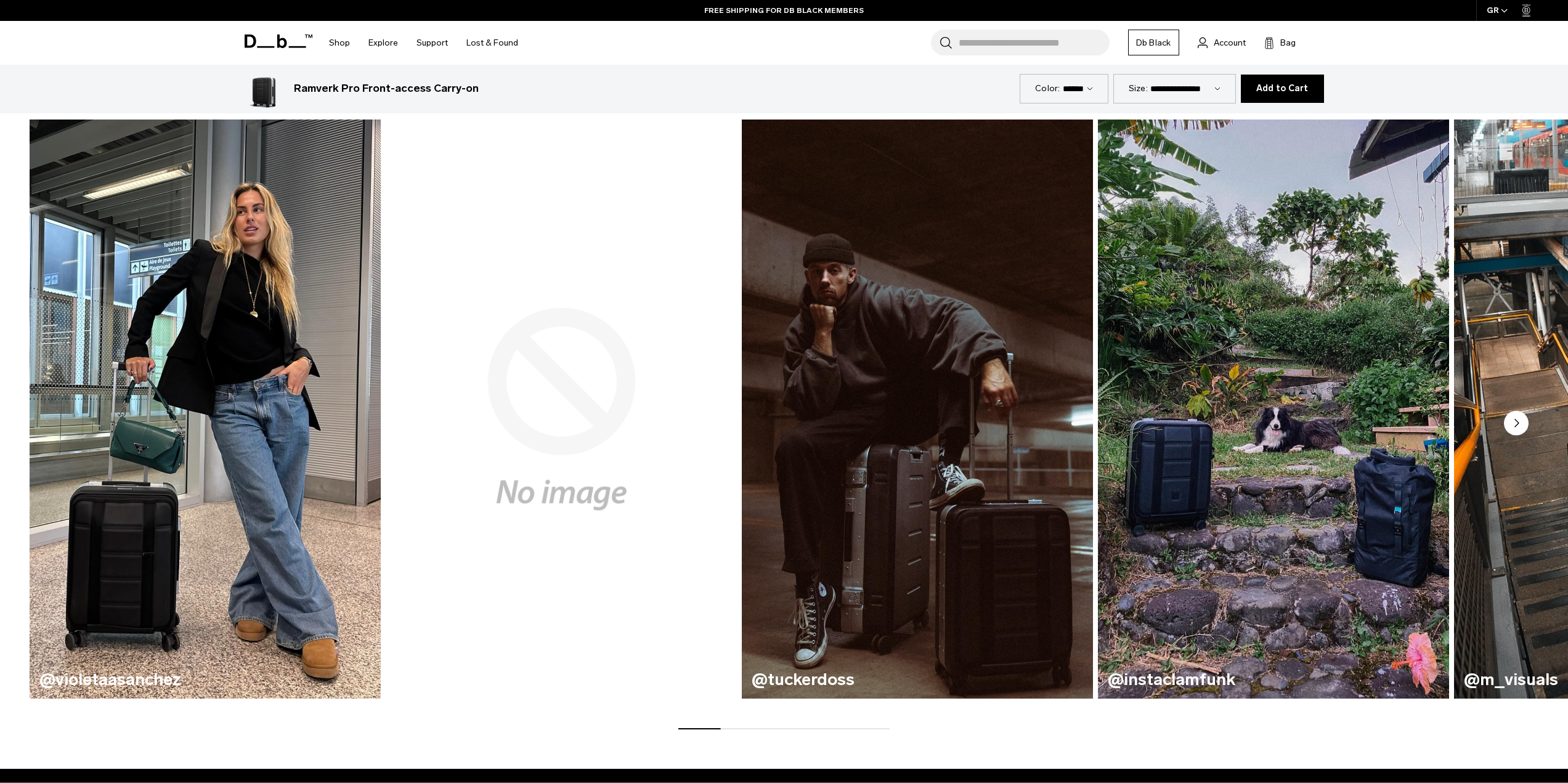
click at [1521, 421] on circle "Next slide" at bounding box center [1516, 423] width 25 height 25
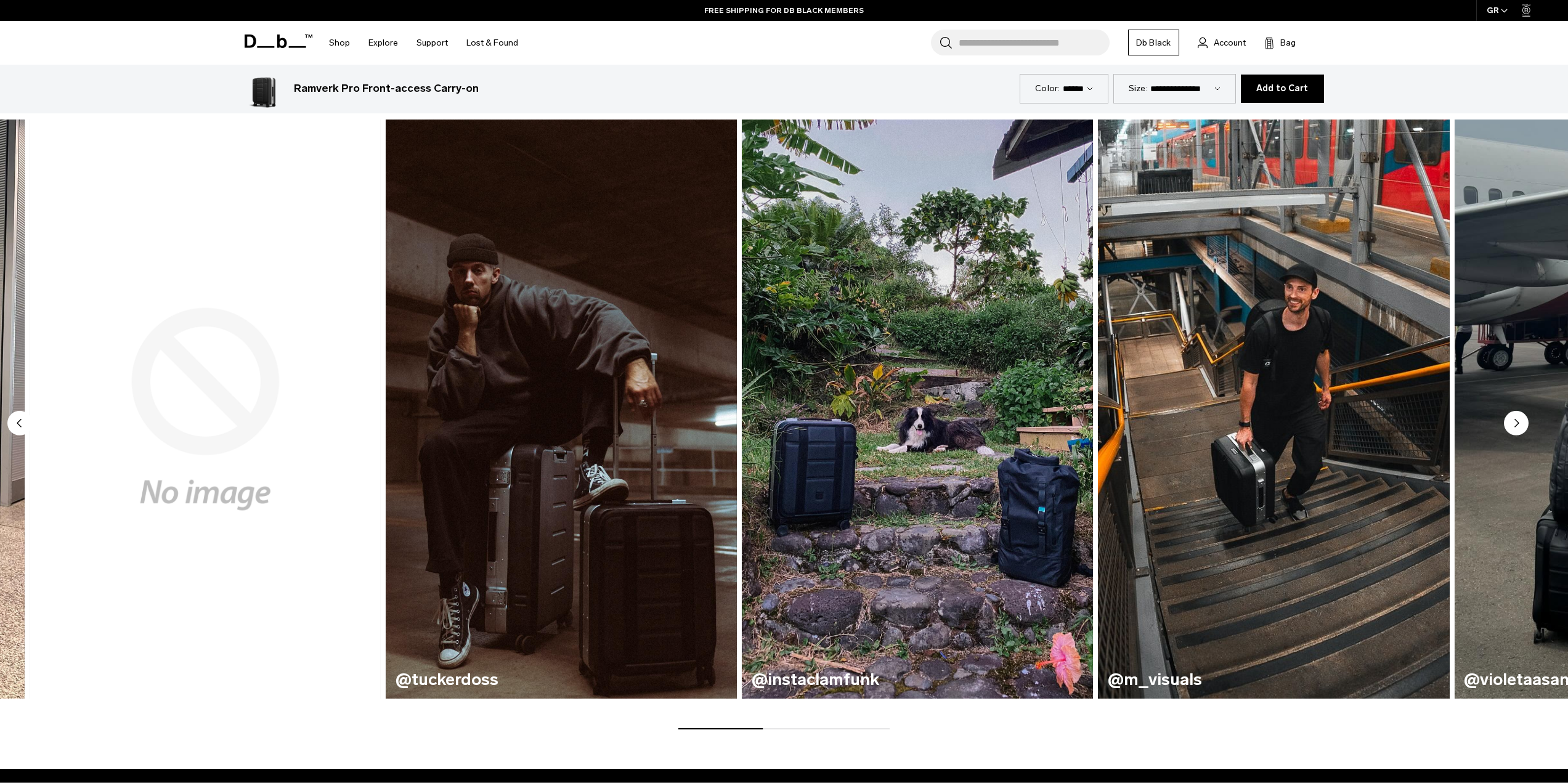
click at [1521, 421] on circle "Next slide" at bounding box center [1516, 423] width 25 height 25
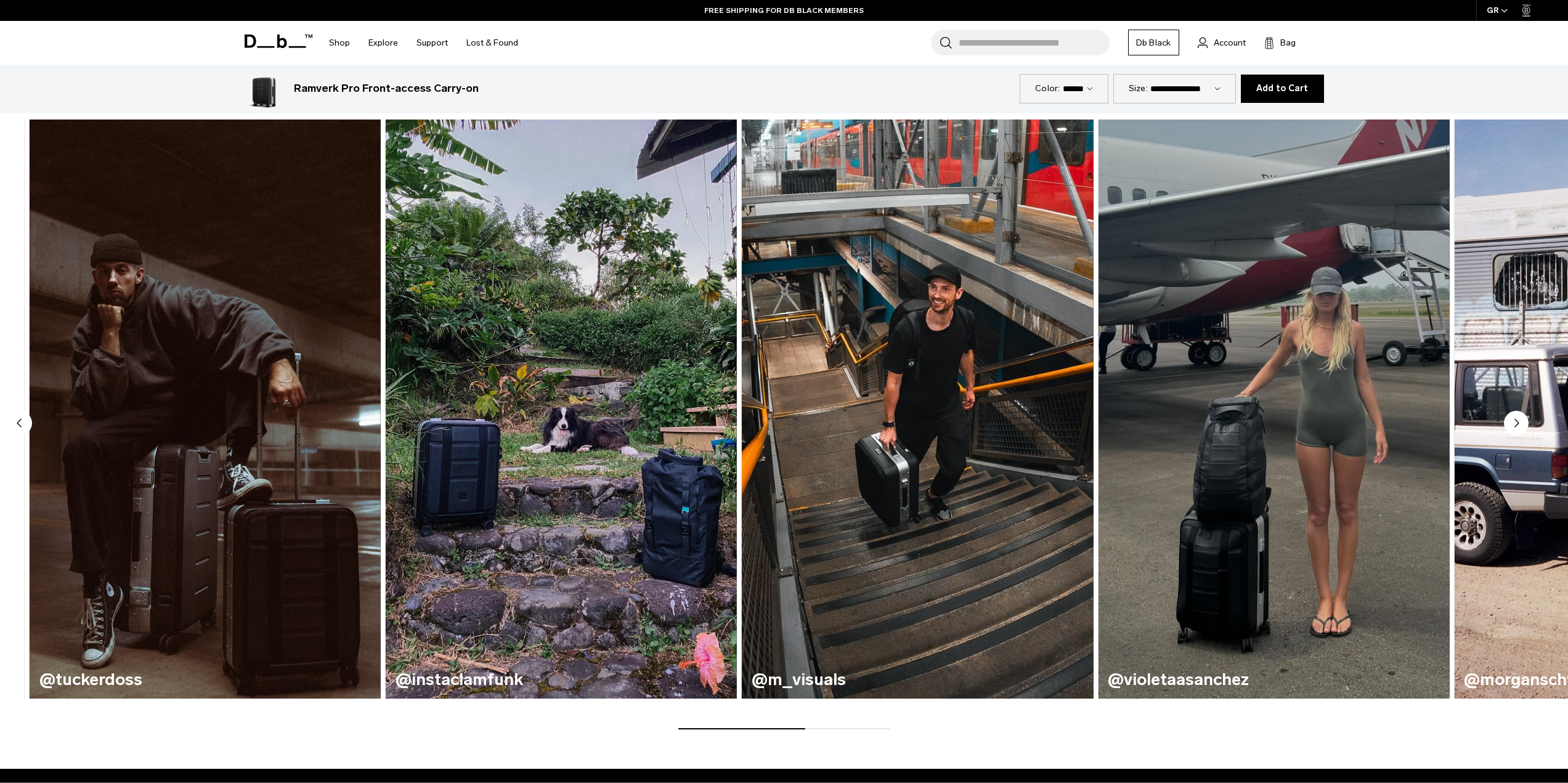
click at [1521, 421] on circle "Next slide" at bounding box center [1516, 423] width 25 height 25
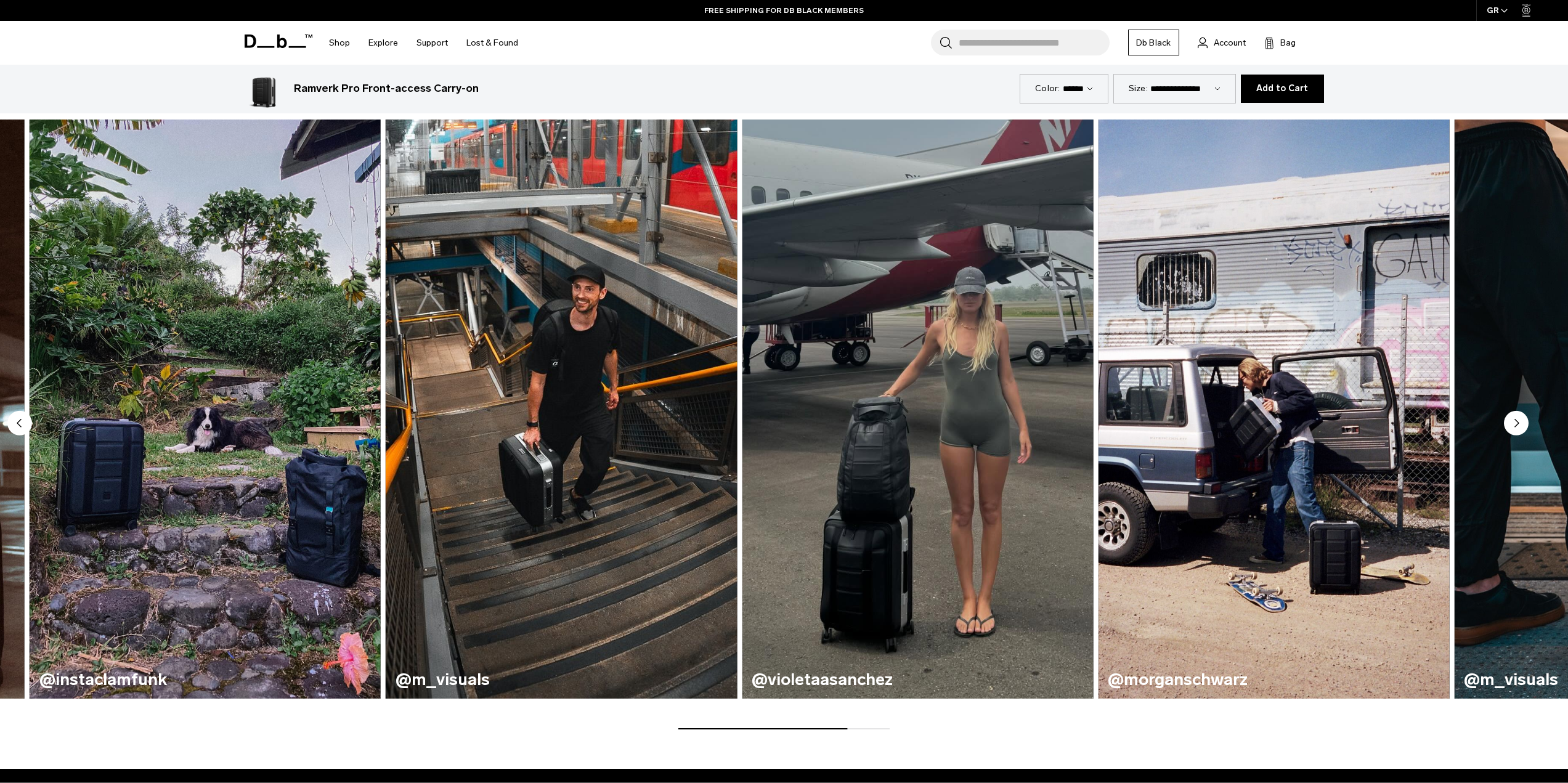
click at [1521, 421] on circle "Next slide" at bounding box center [1516, 423] width 25 height 25
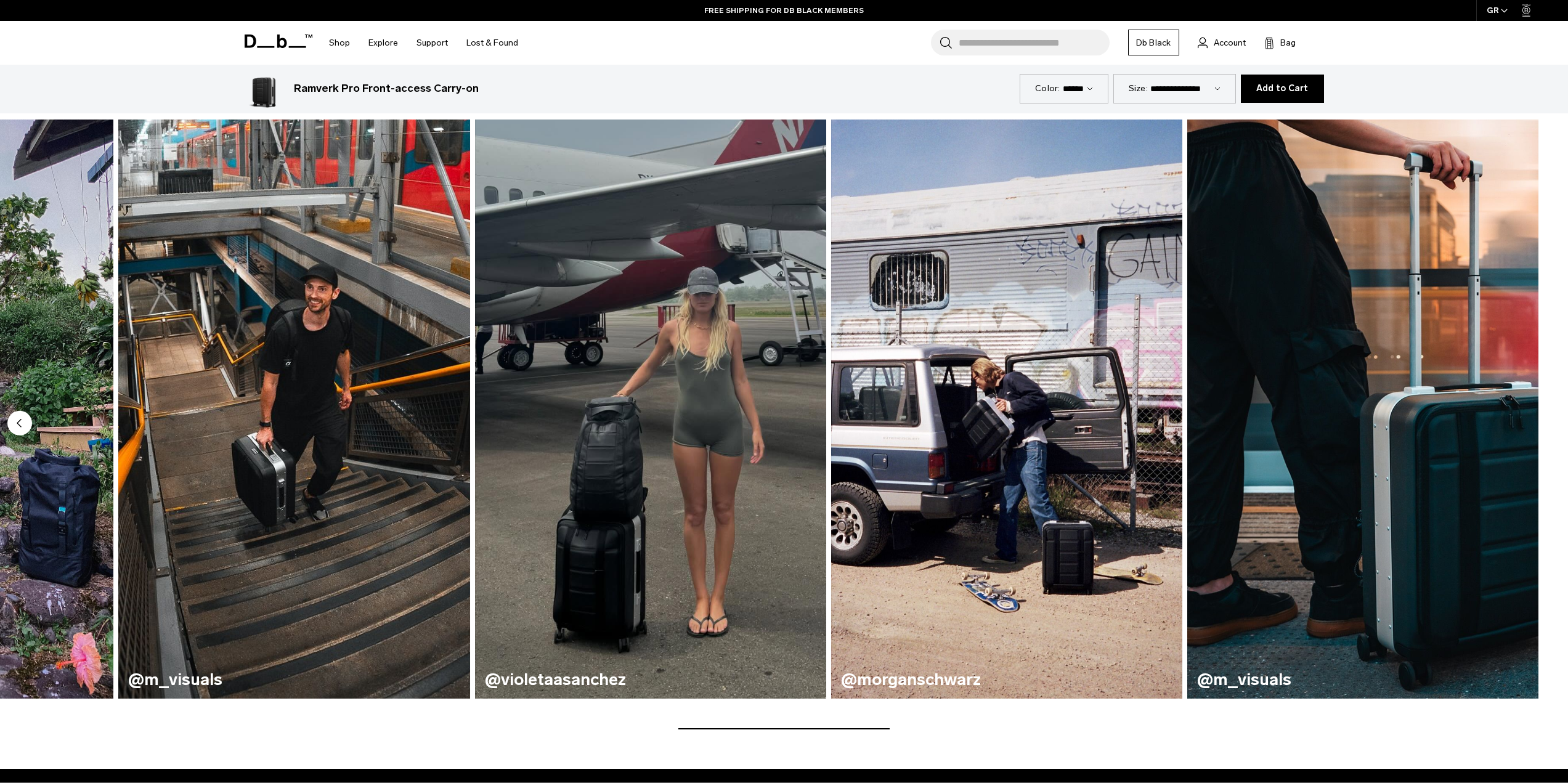
click at [1521, 421] on img "8 / 8" at bounding box center [1363, 409] width 351 height 580
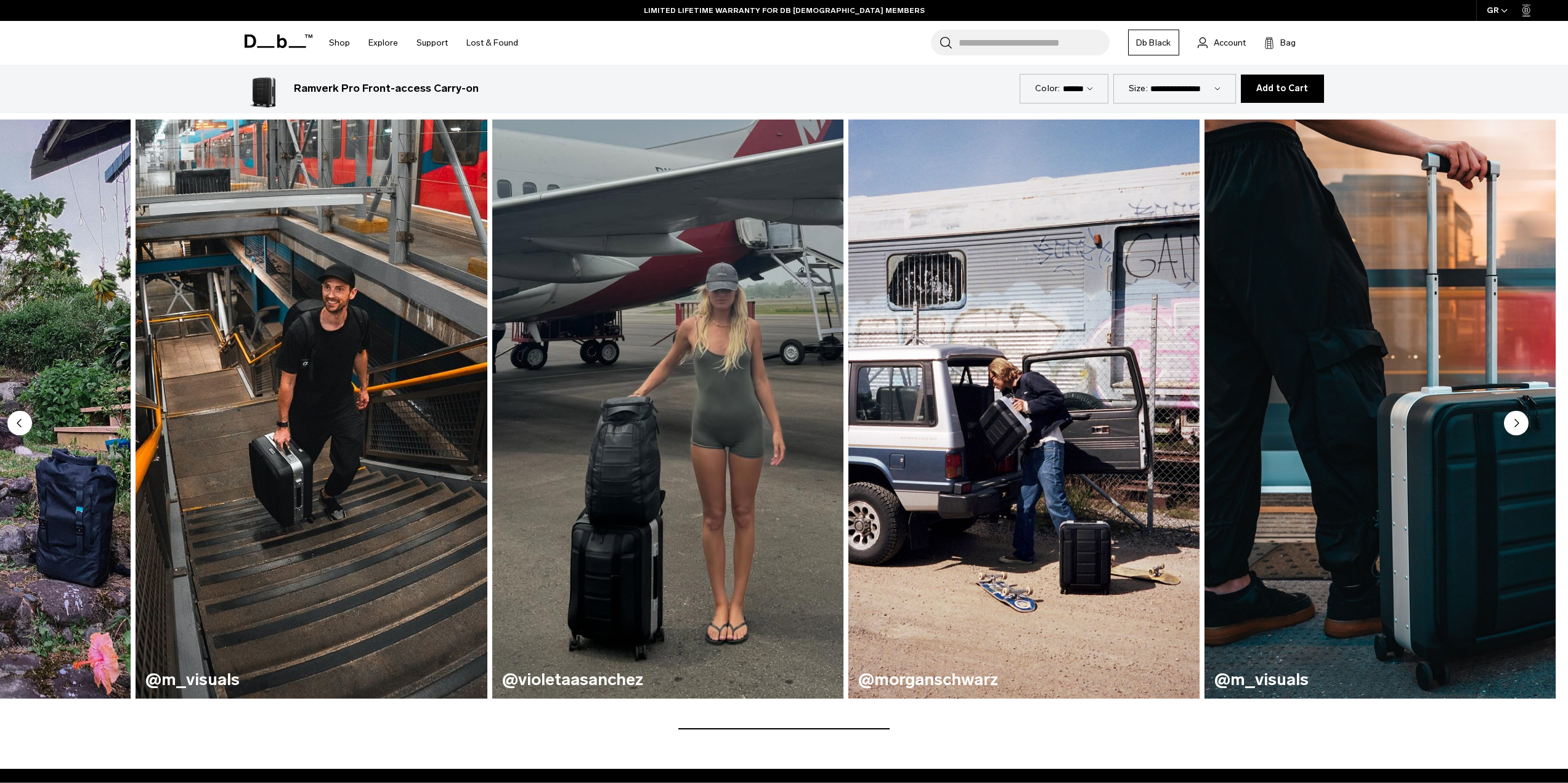
click at [848, 348] on img "6 / 8" at bounding box center [668, 409] width 362 height 597
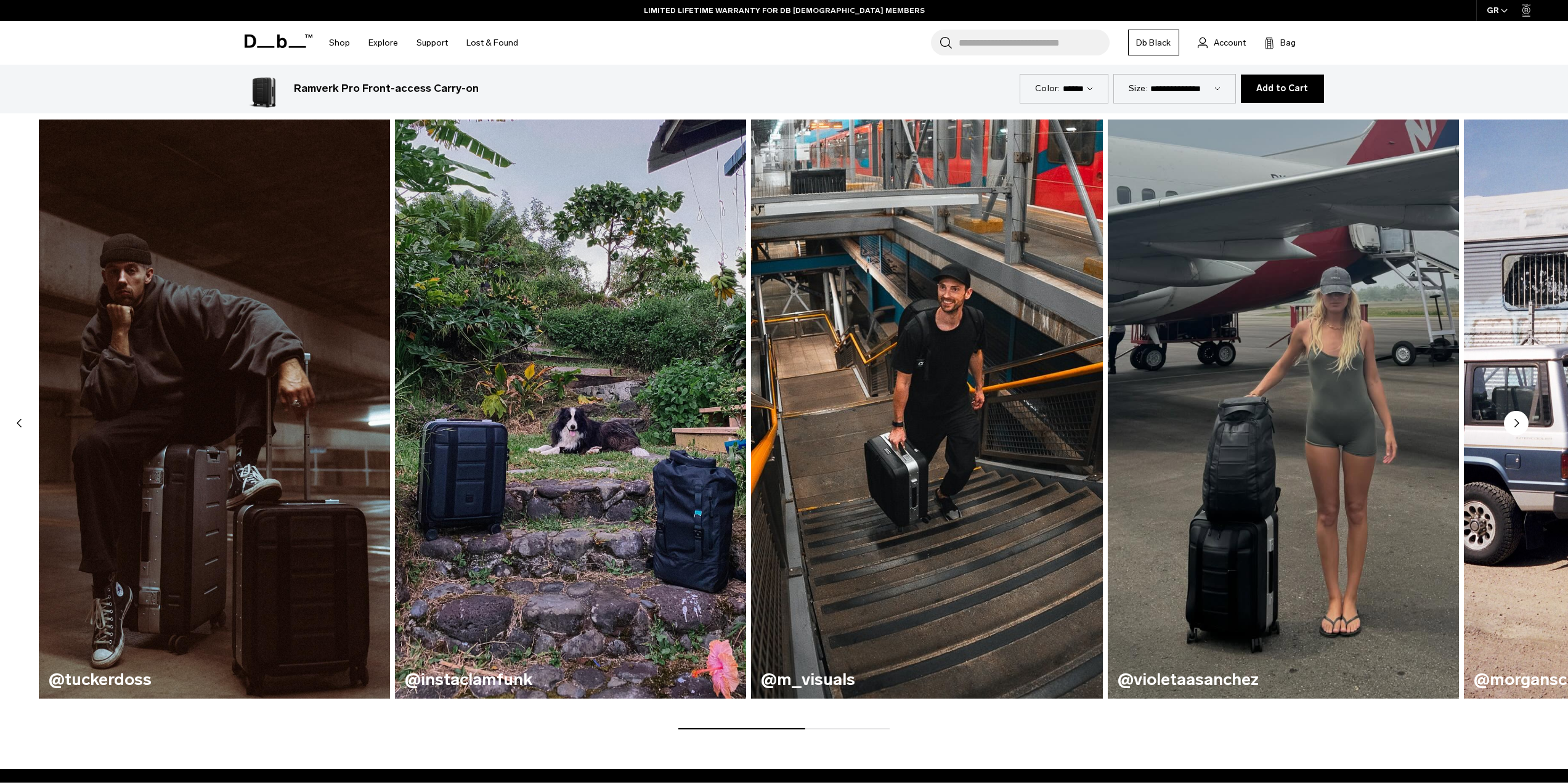
click at [752, 337] on img "4 / 8" at bounding box center [571, 409] width 362 height 597
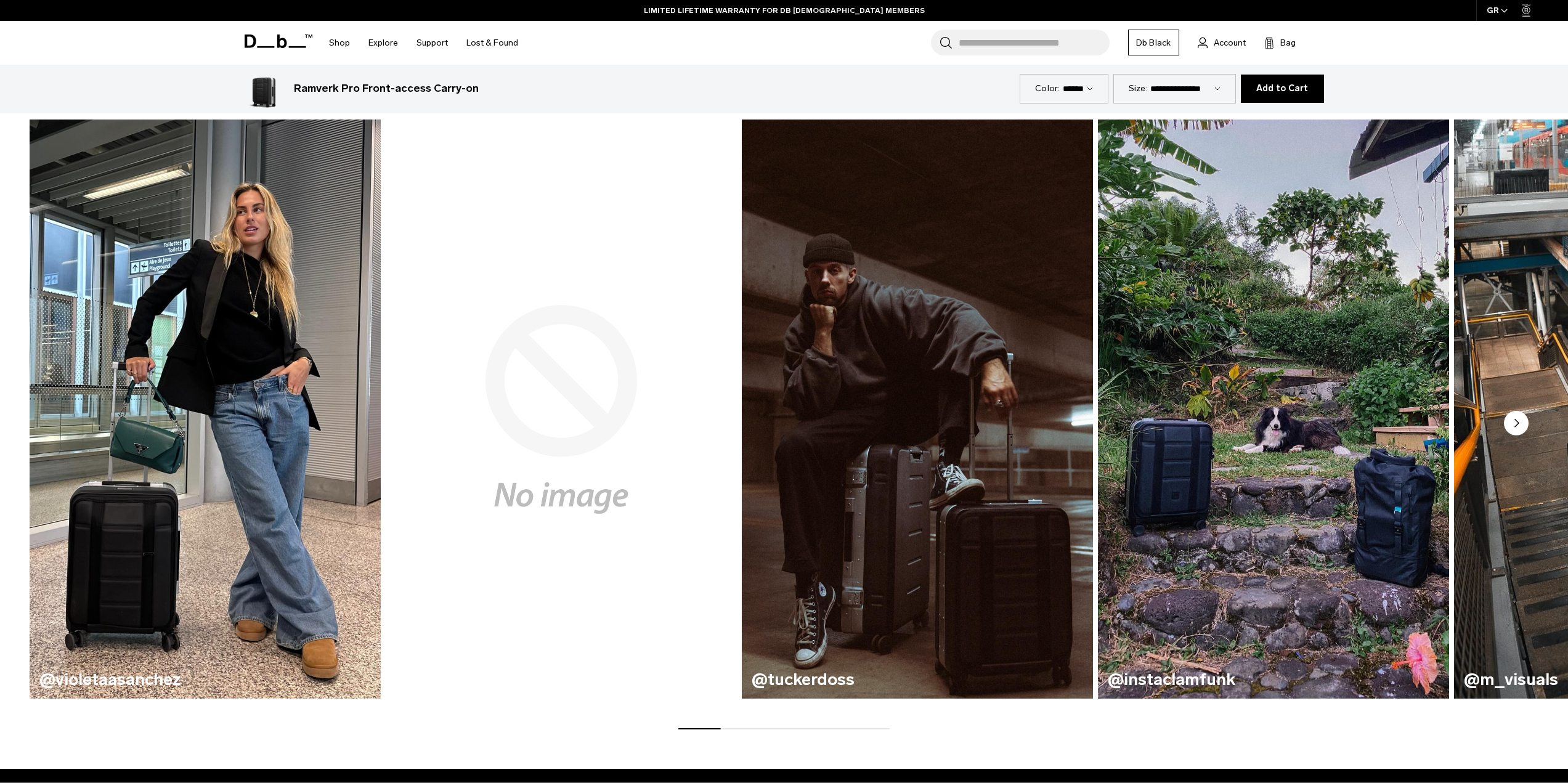
drag, startPoint x: 656, startPoint y: 347, endPoint x: 876, endPoint y: 350, distance: 220.0
click at [742, 350] on video "2 / 8" at bounding box center [561, 409] width 362 height 597
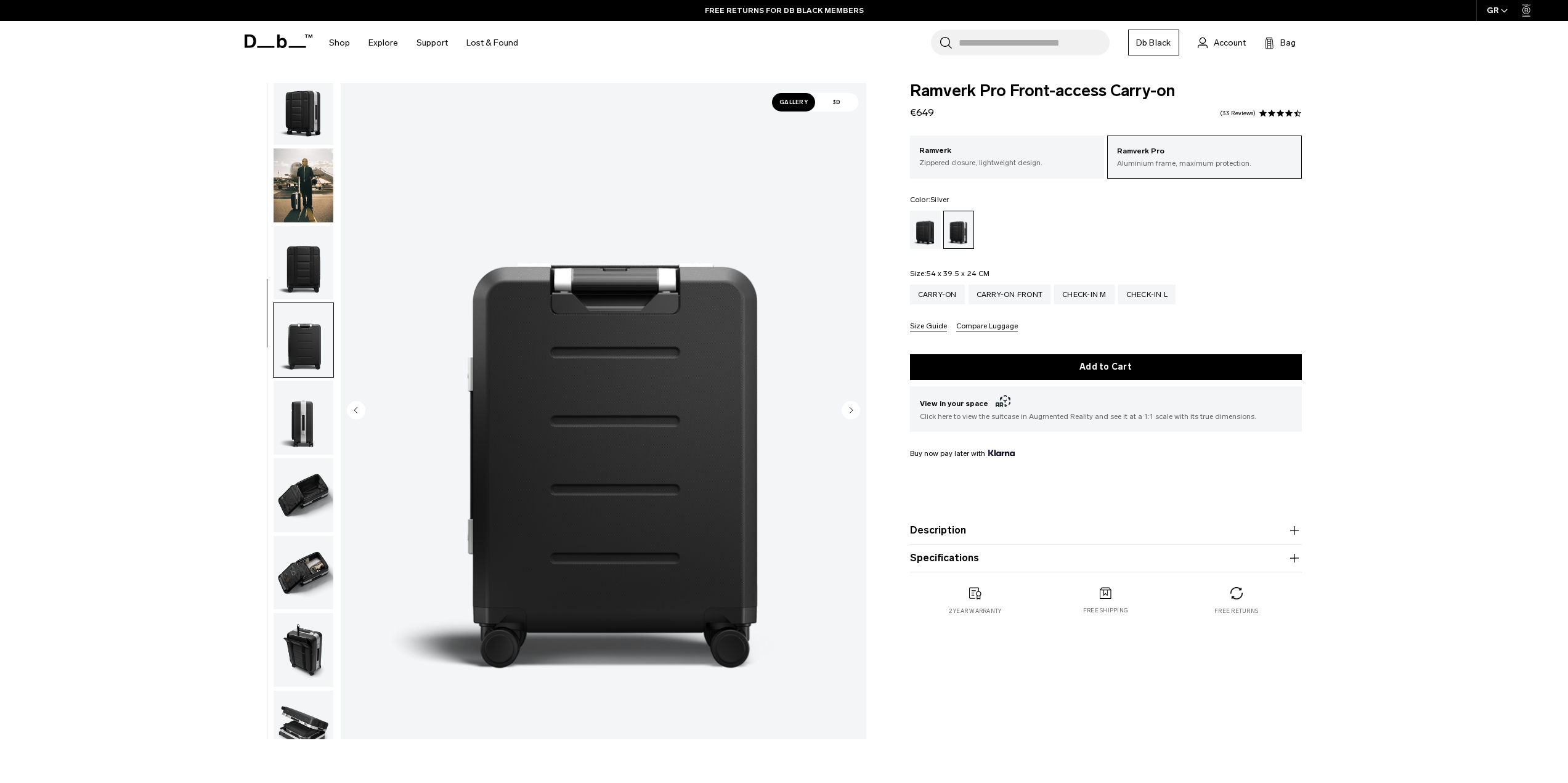
scroll to position [0, 0]
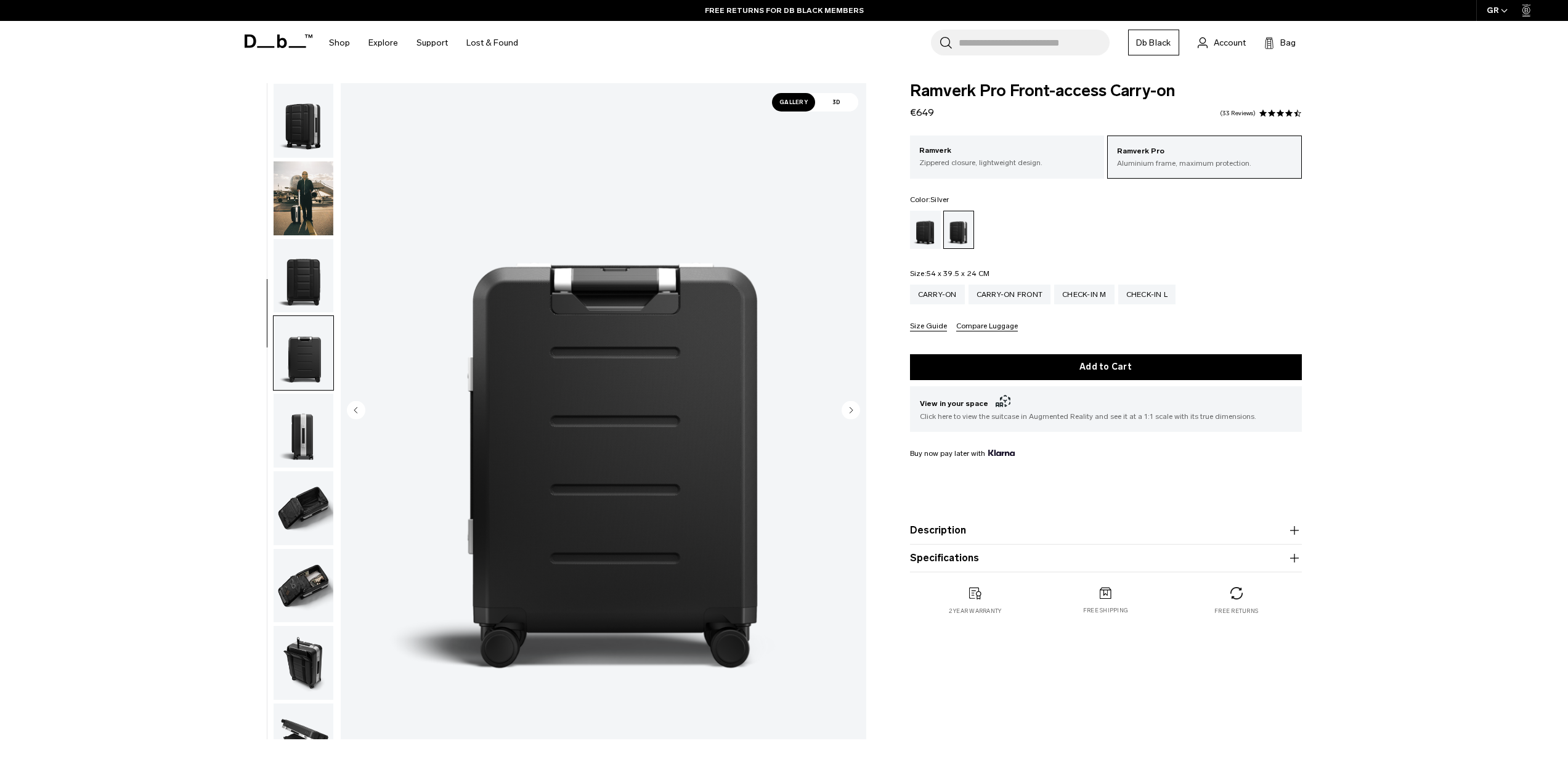
click at [310, 144] on img "button" at bounding box center [304, 120] width 60 height 74
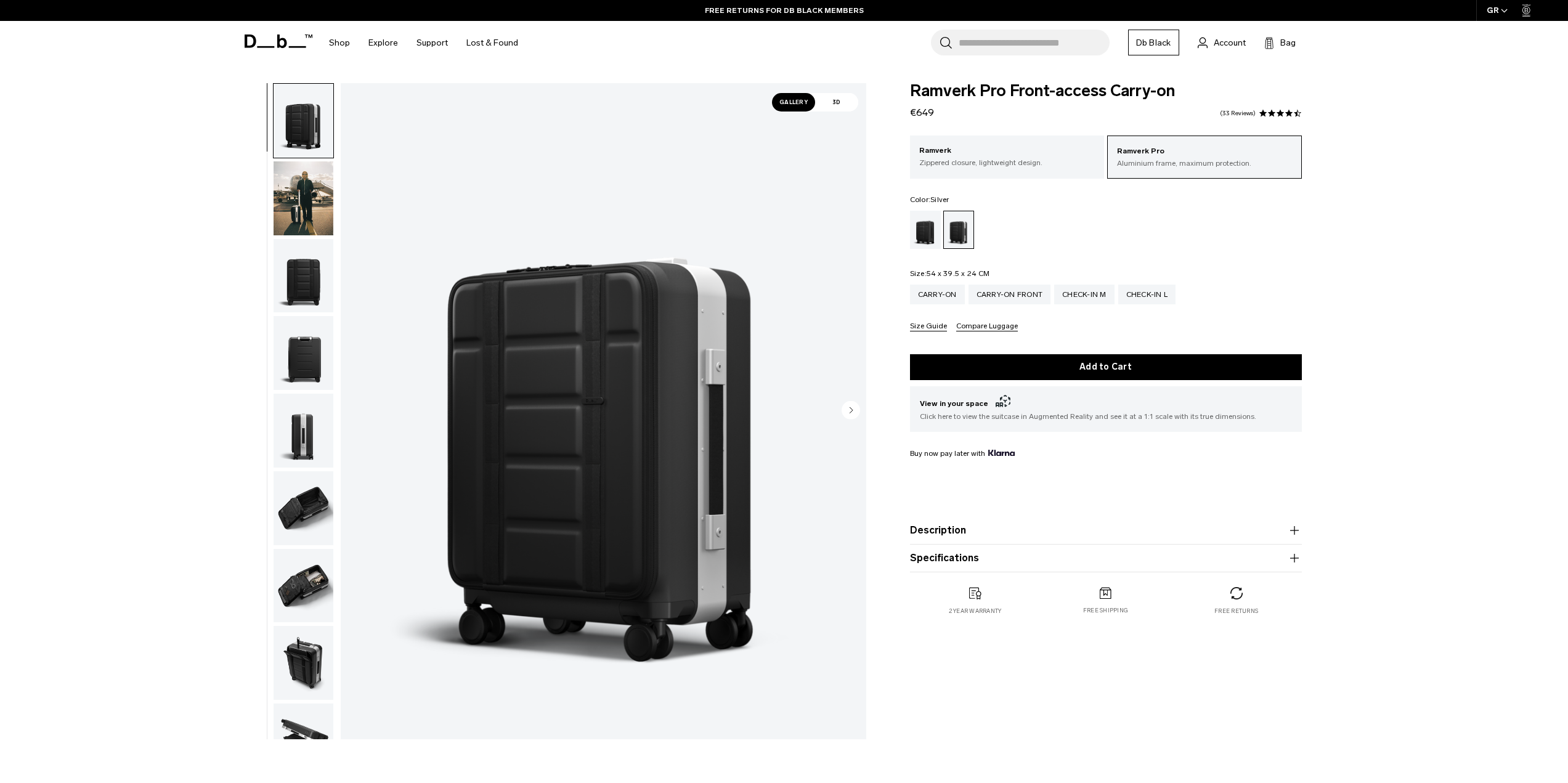
click at [297, 192] on img "button" at bounding box center [304, 198] width 60 height 74
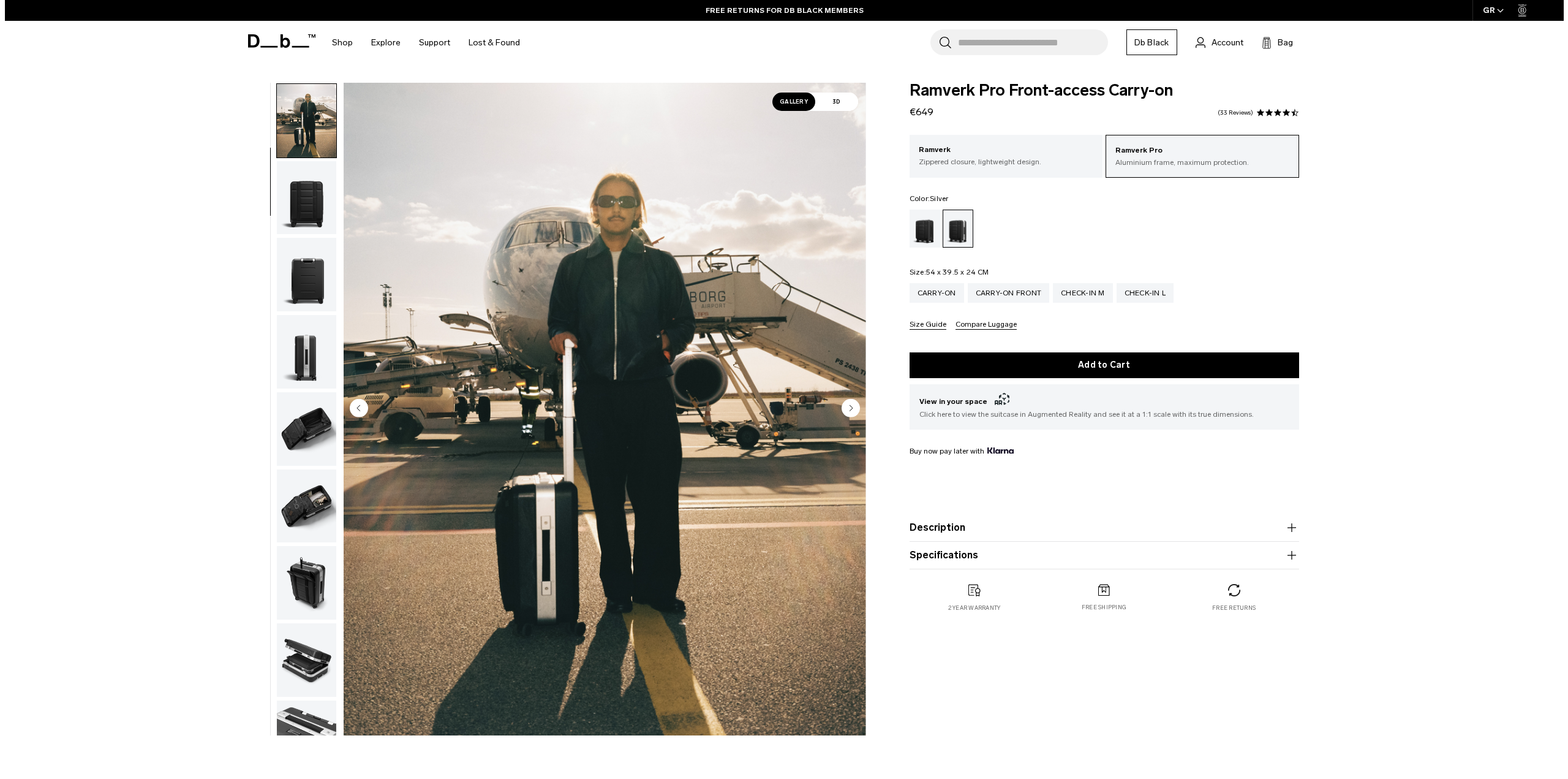
scroll to position [77, 0]
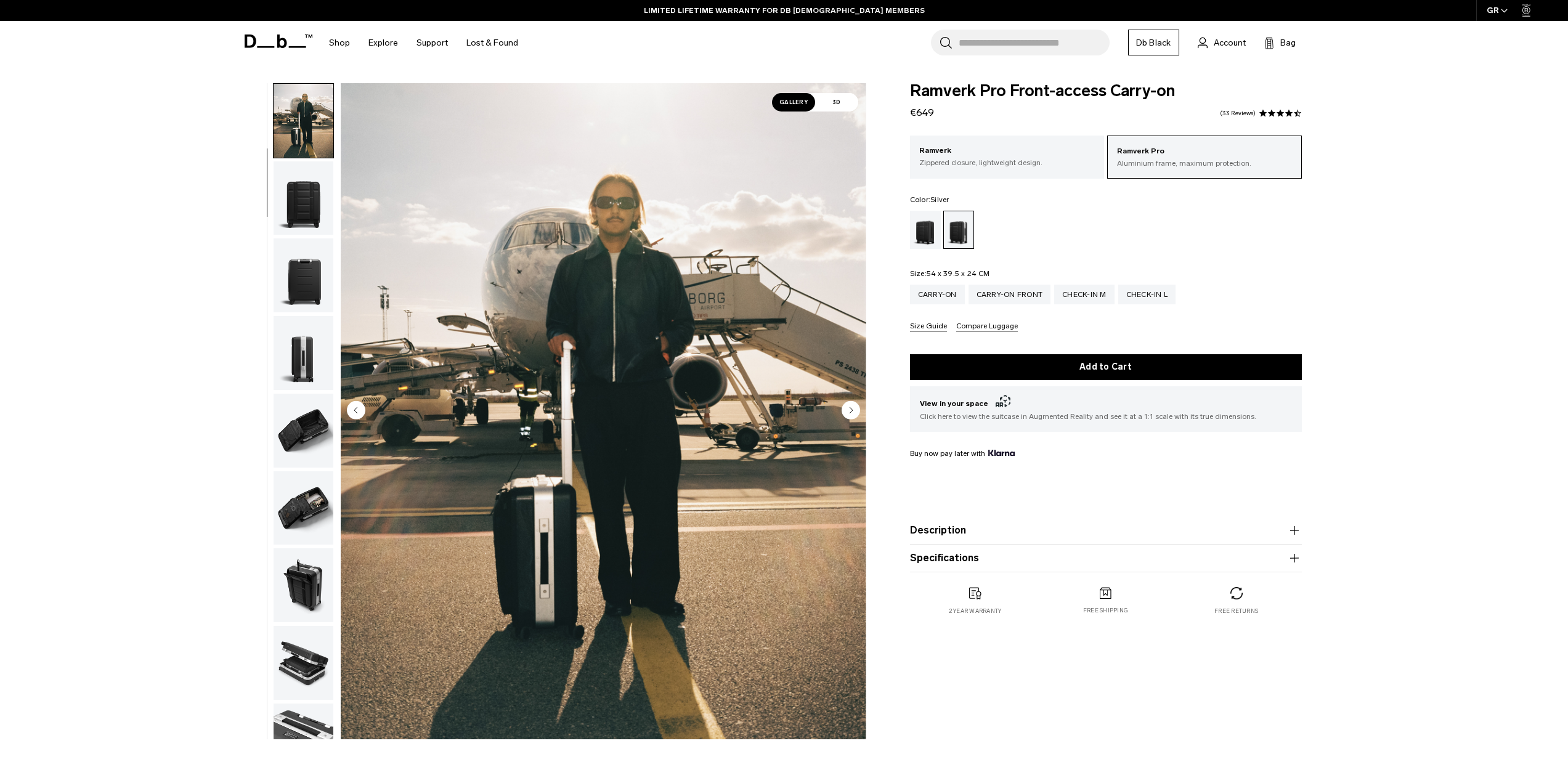
click at [996, 331] on button "Compare Luggage" at bounding box center [987, 326] width 61 height 10
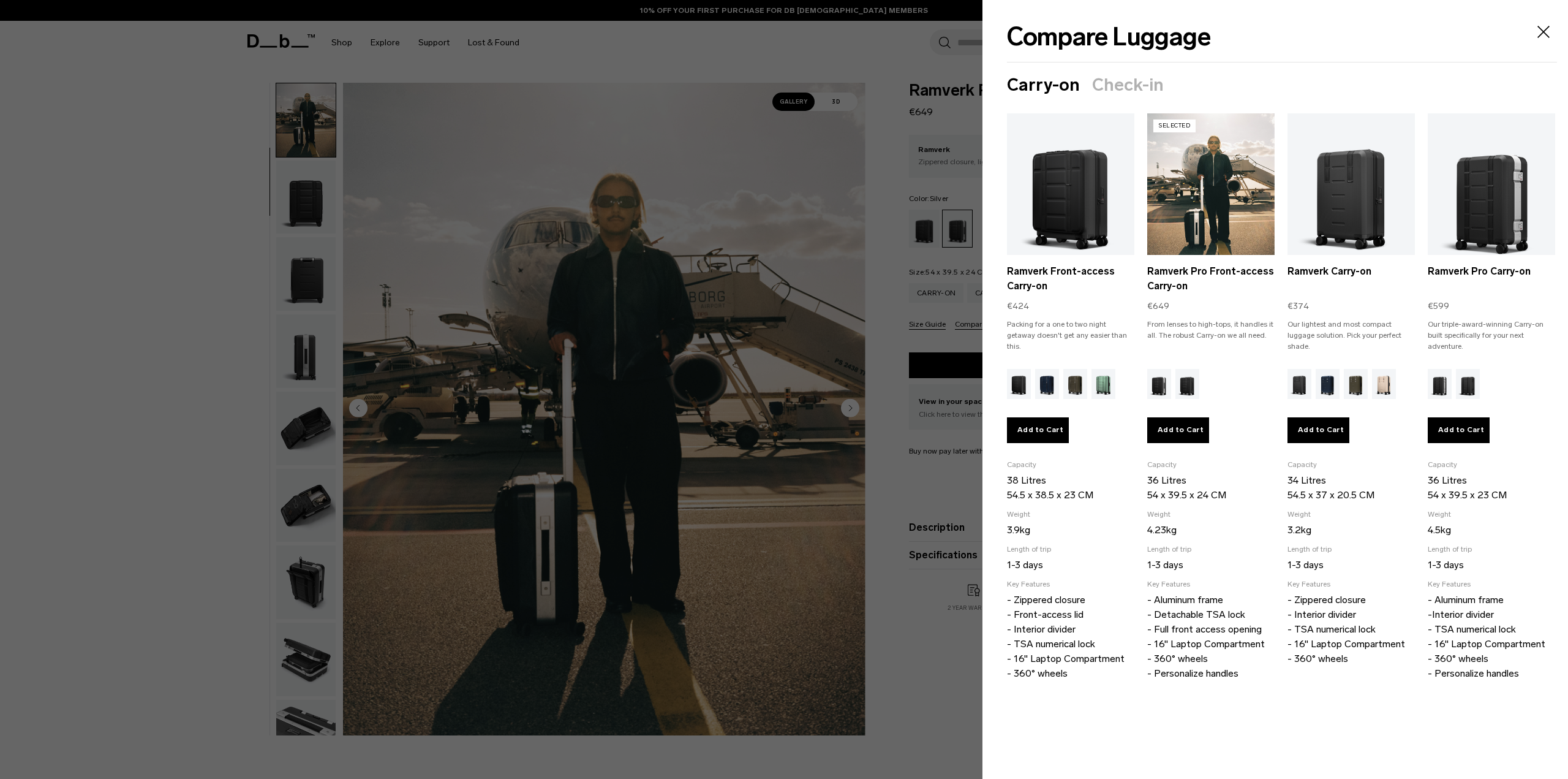
click at [1259, 528] on p "4.23kg" at bounding box center [1211, 530] width 127 height 15
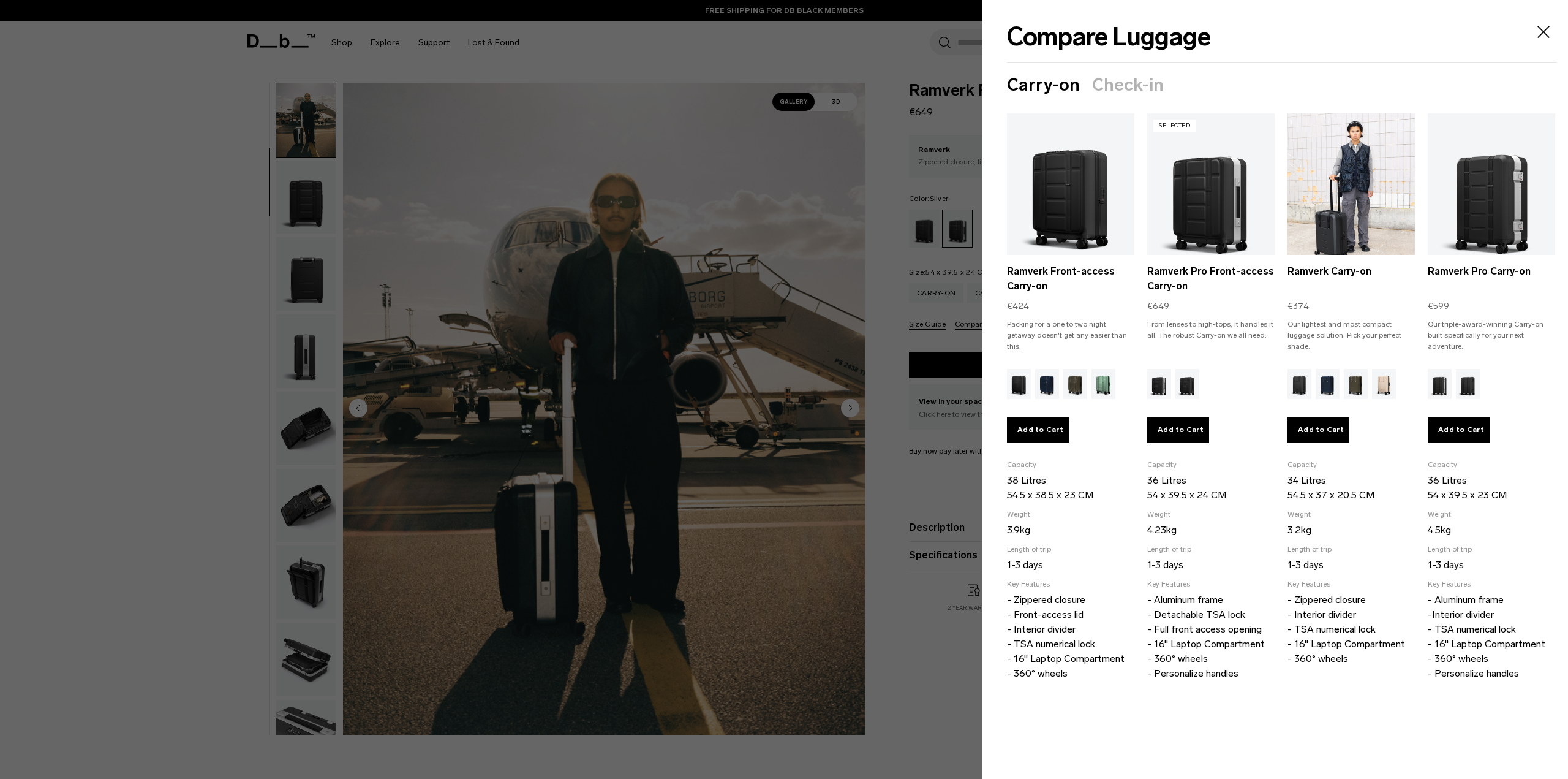
click at [1334, 238] on link "Ramverk Carry-on" at bounding box center [1351, 193] width 127 height 159
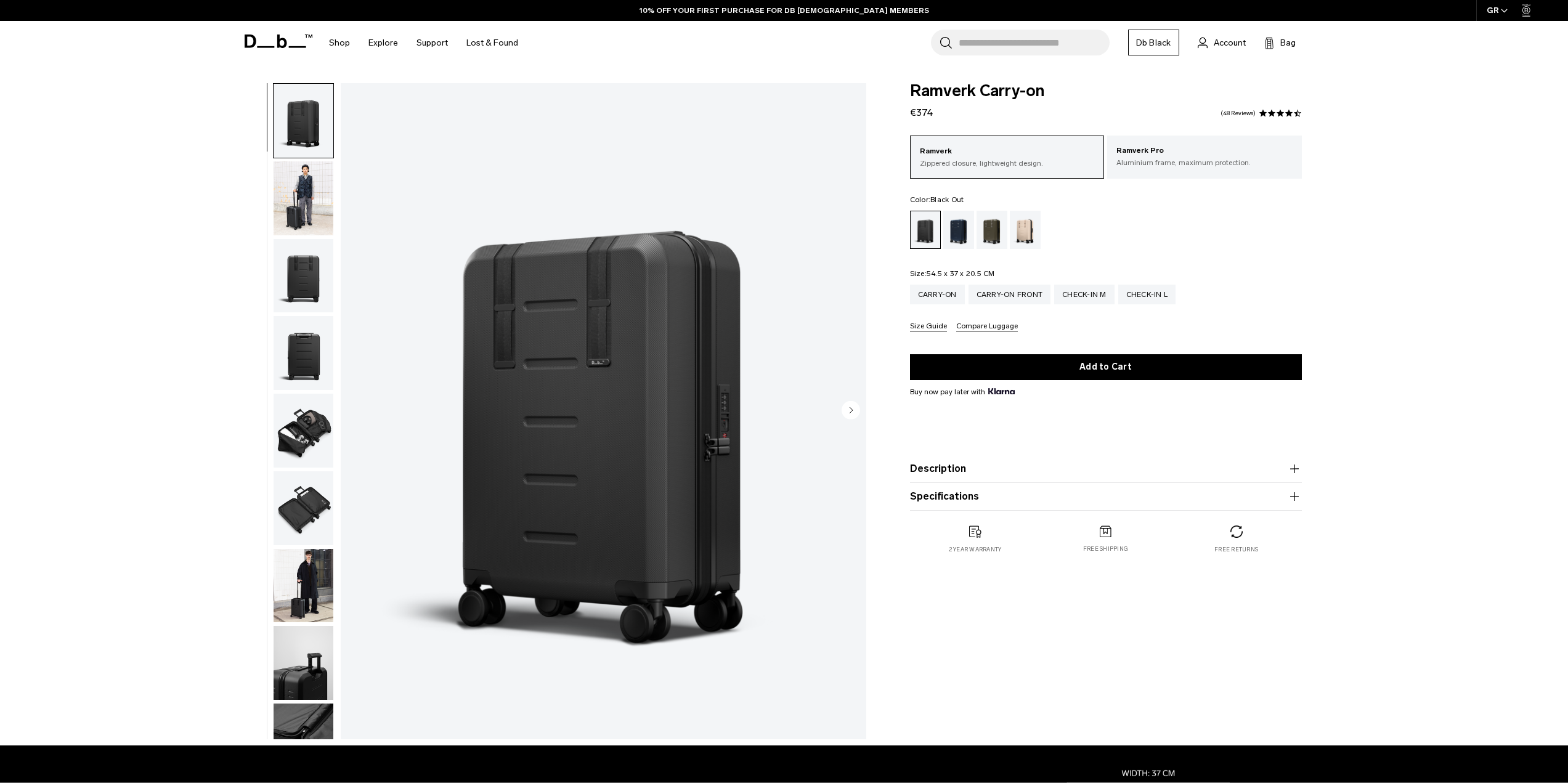
click at [309, 290] on img "button" at bounding box center [304, 276] width 60 height 74
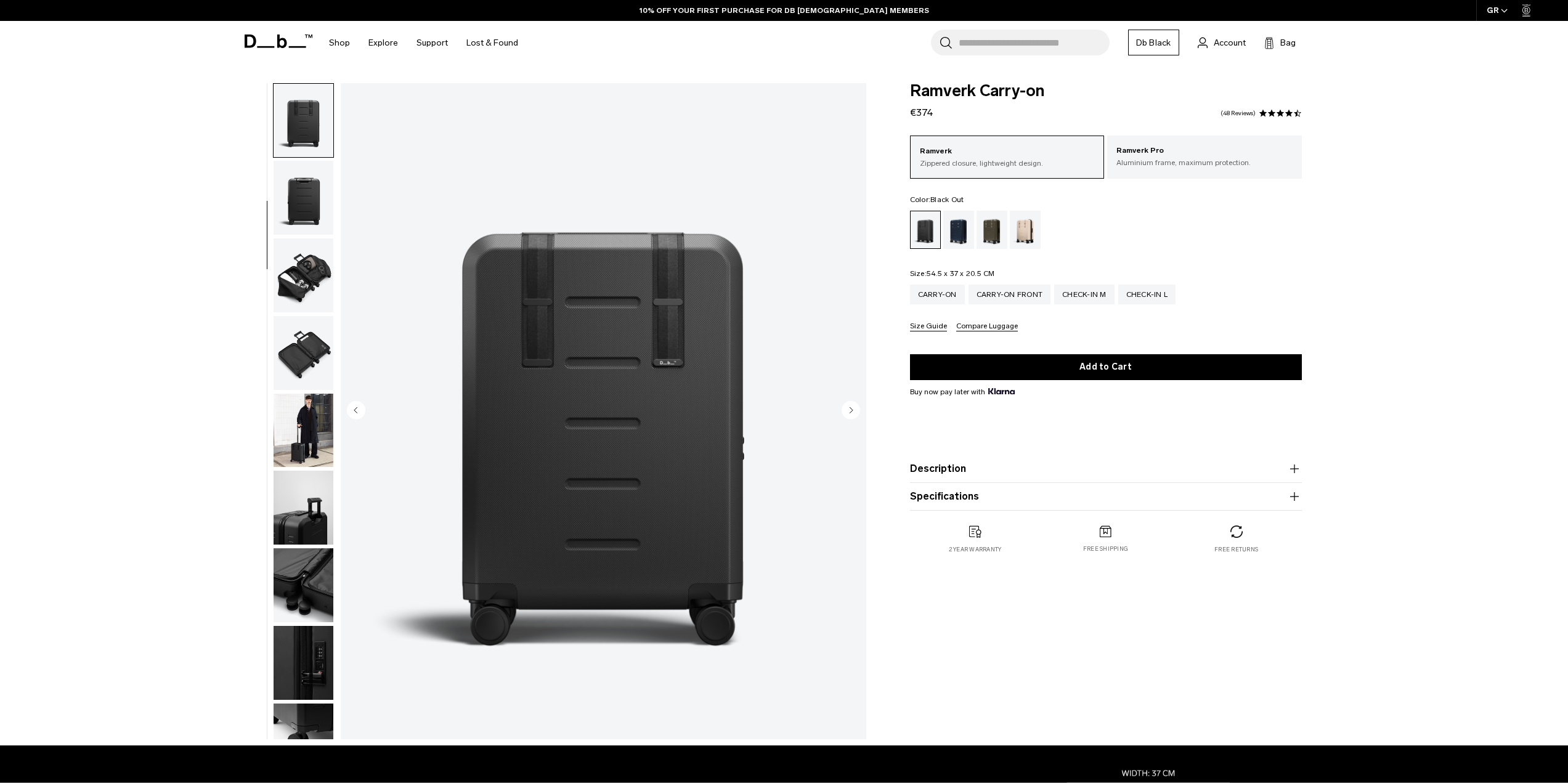
click at [294, 206] on img "button" at bounding box center [304, 198] width 60 height 74
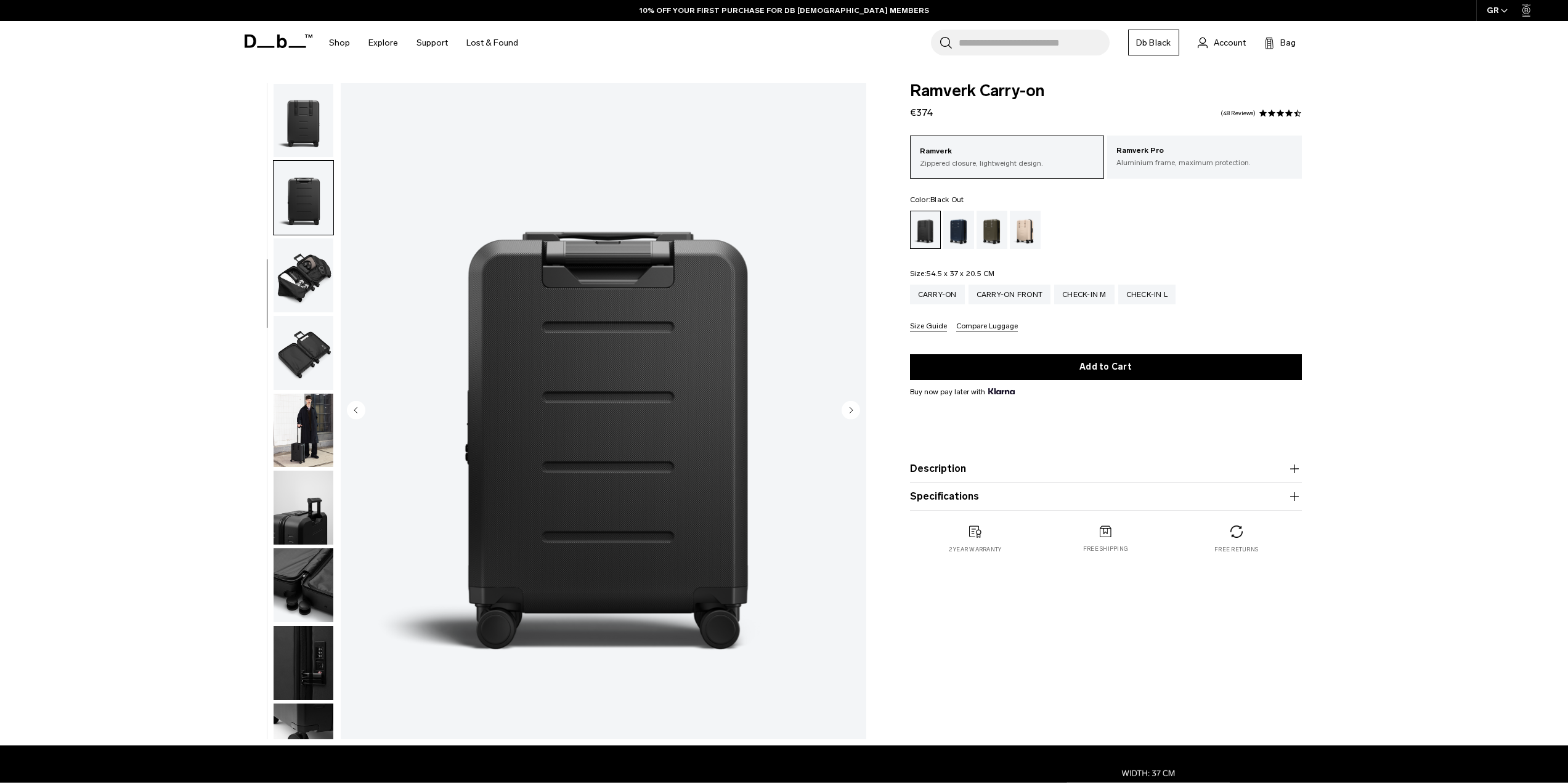
scroll to position [194, 0]
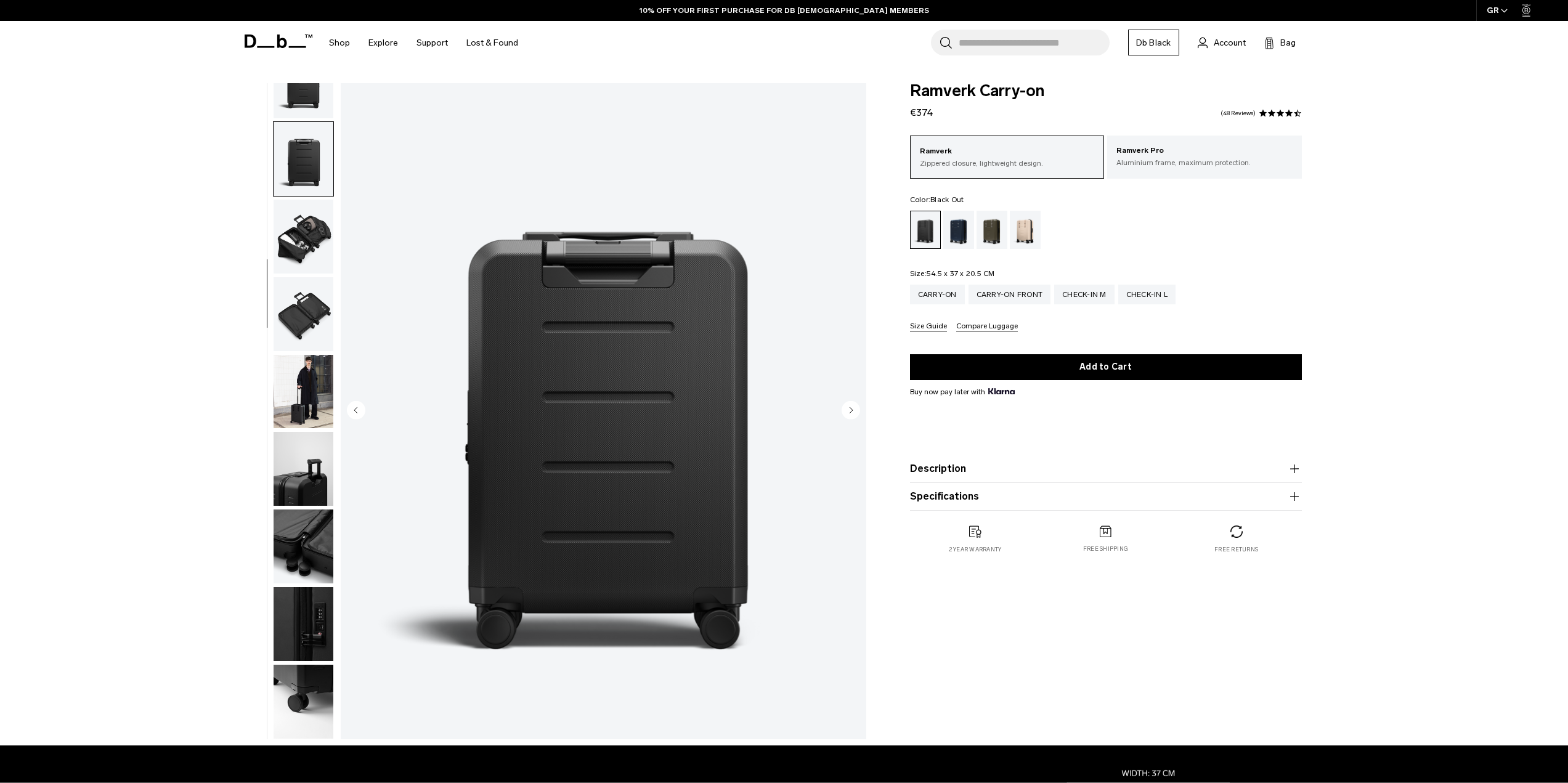
click at [298, 239] on img "button" at bounding box center [304, 236] width 60 height 74
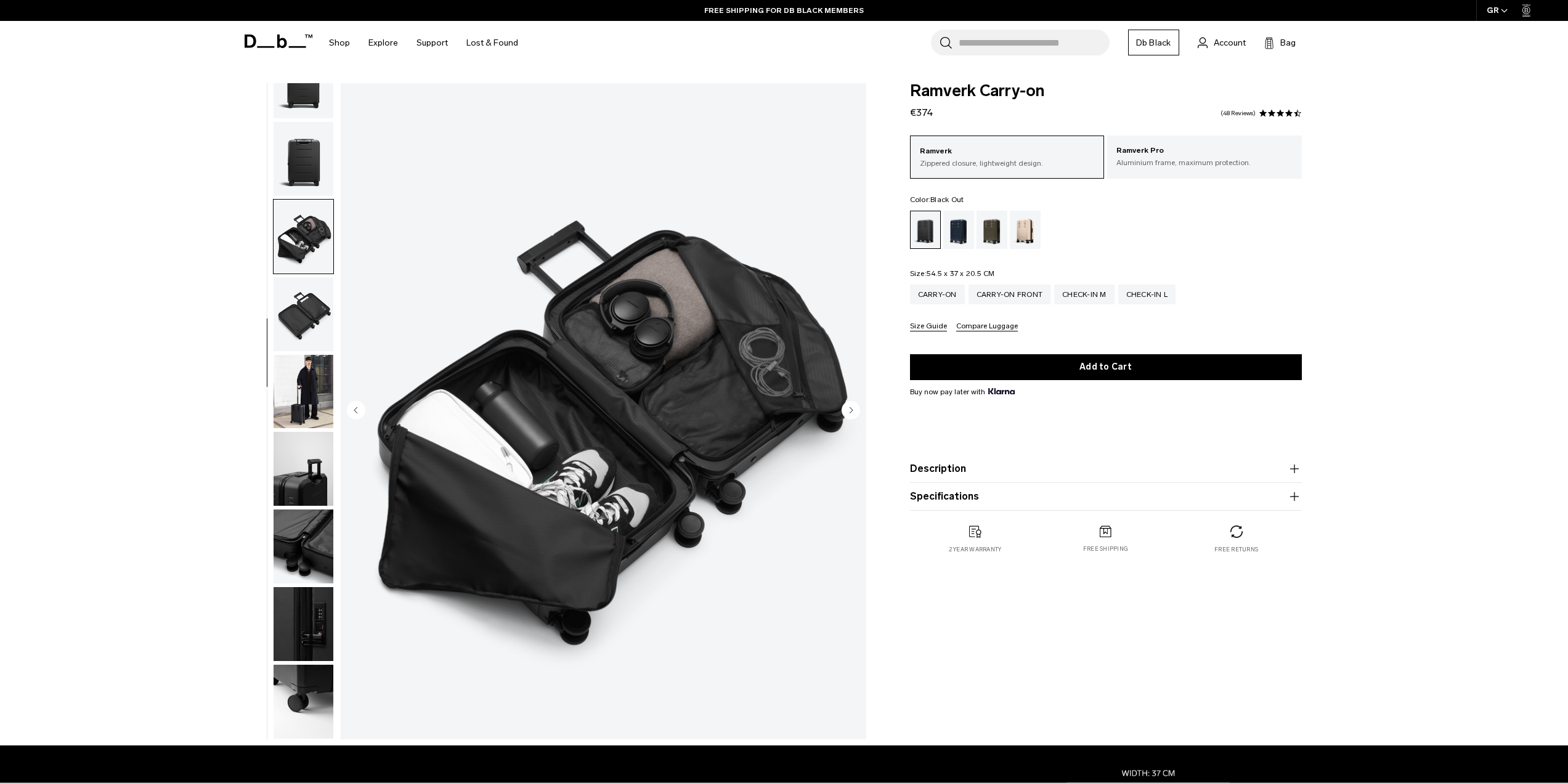
click at [311, 298] on img "button" at bounding box center [304, 314] width 60 height 74
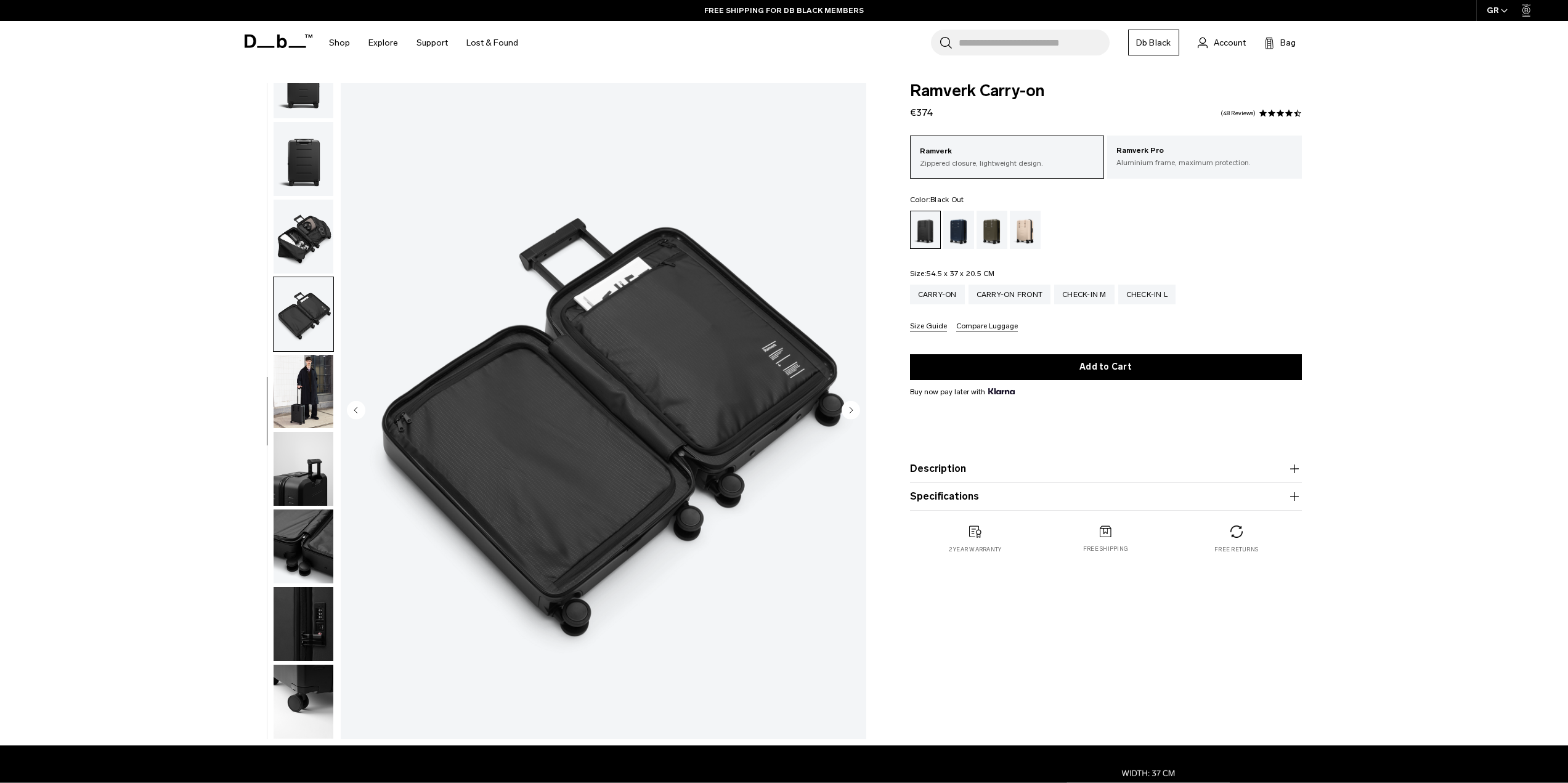
click at [302, 414] on img "button" at bounding box center [304, 392] width 60 height 74
